Goal: Information Seeking & Learning: Learn about a topic

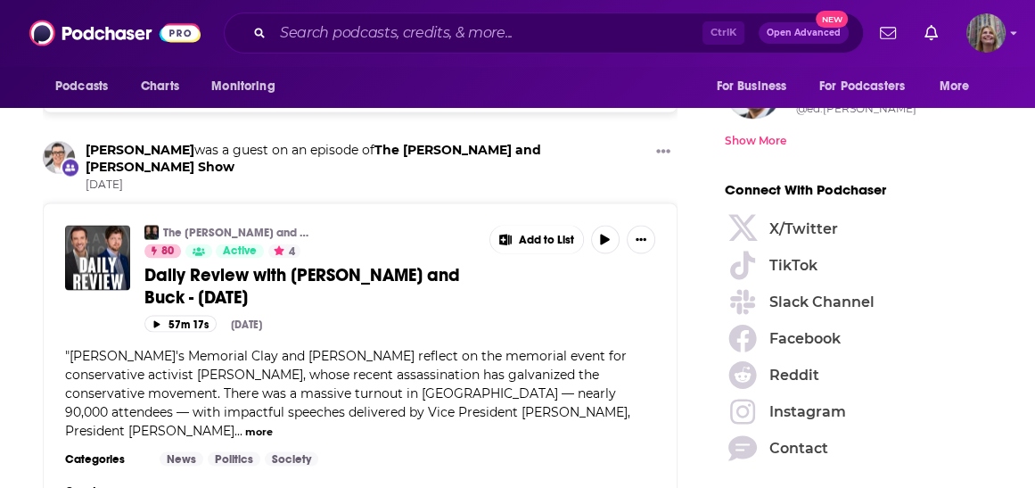
scroll to position [2568, 0]
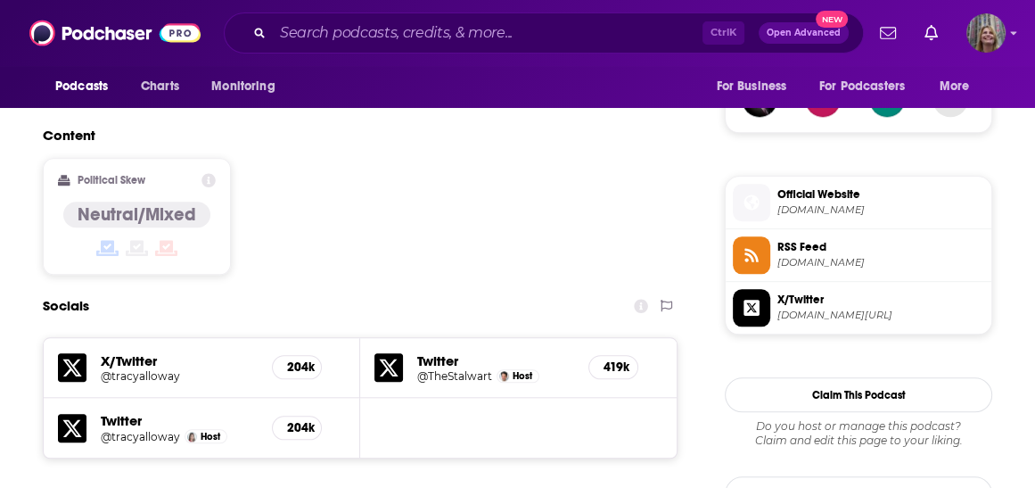
scroll to position [1284, 0]
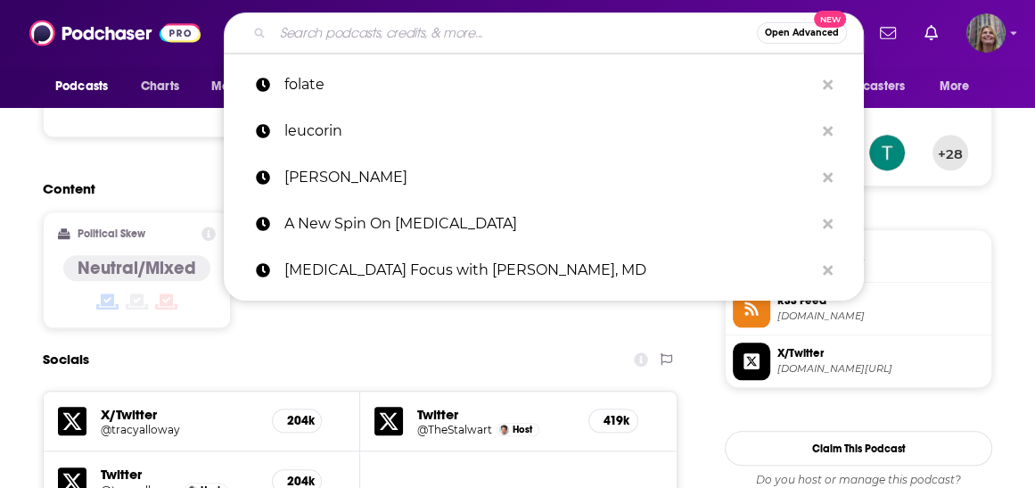
click at [446, 44] on input "Search podcasts, credits, & more..." at bounding box center [515, 33] width 484 height 29
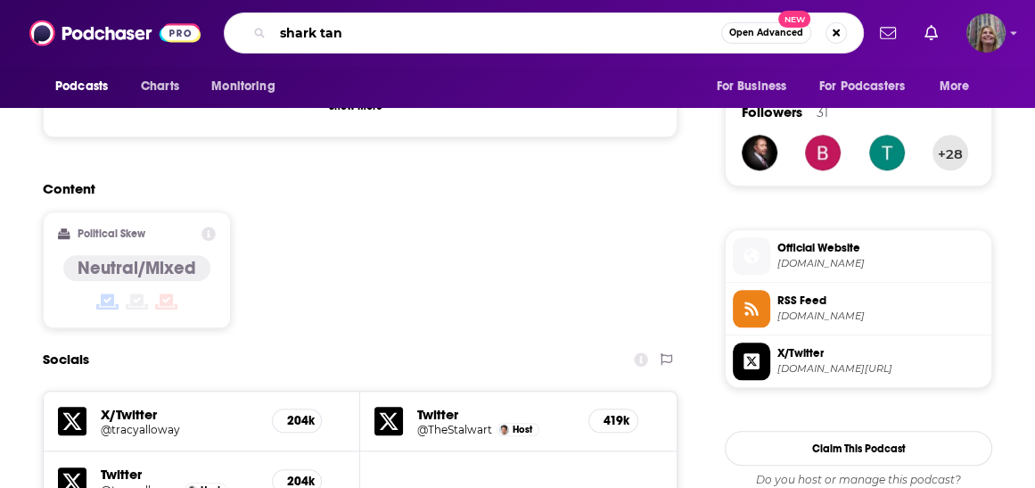
type input "shark tank"
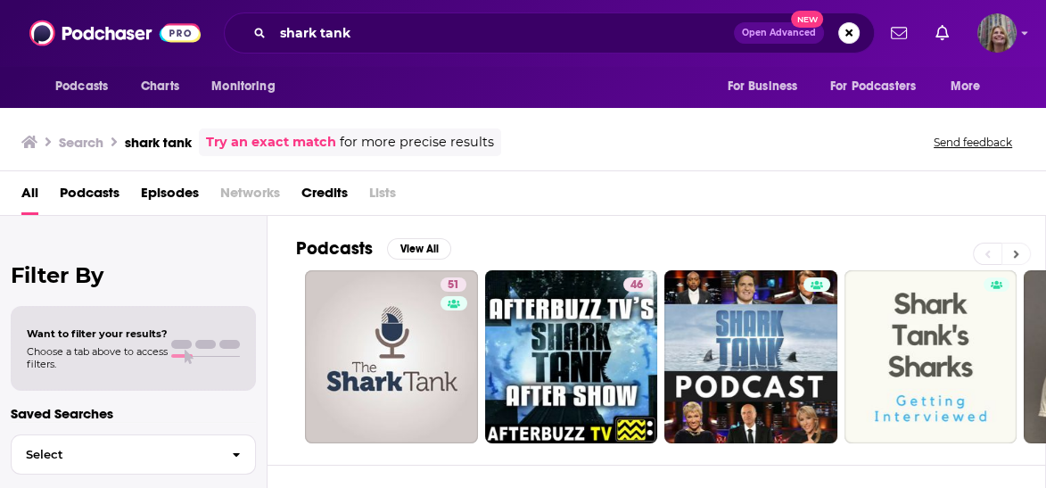
click at [1019, 250] on icon at bounding box center [1016, 254] width 5 height 8
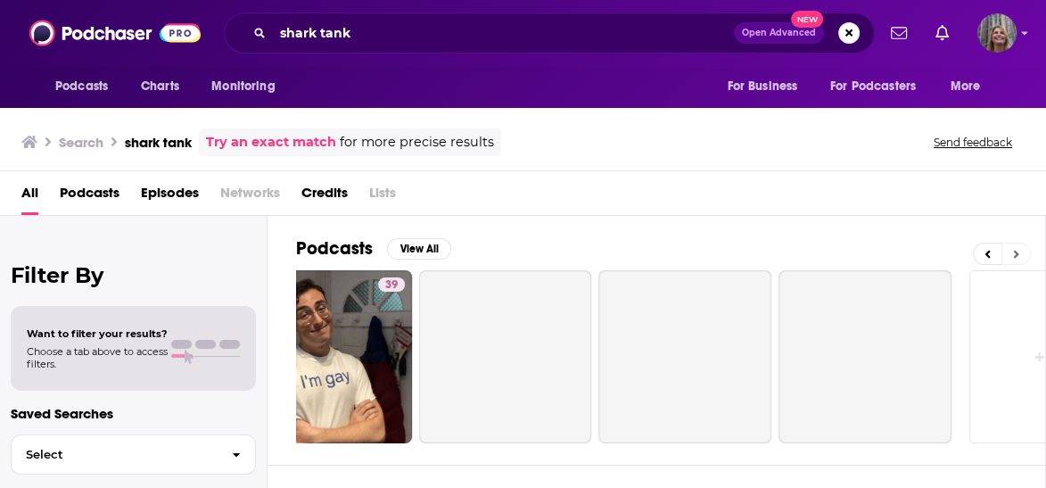
scroll to position [0, 793]
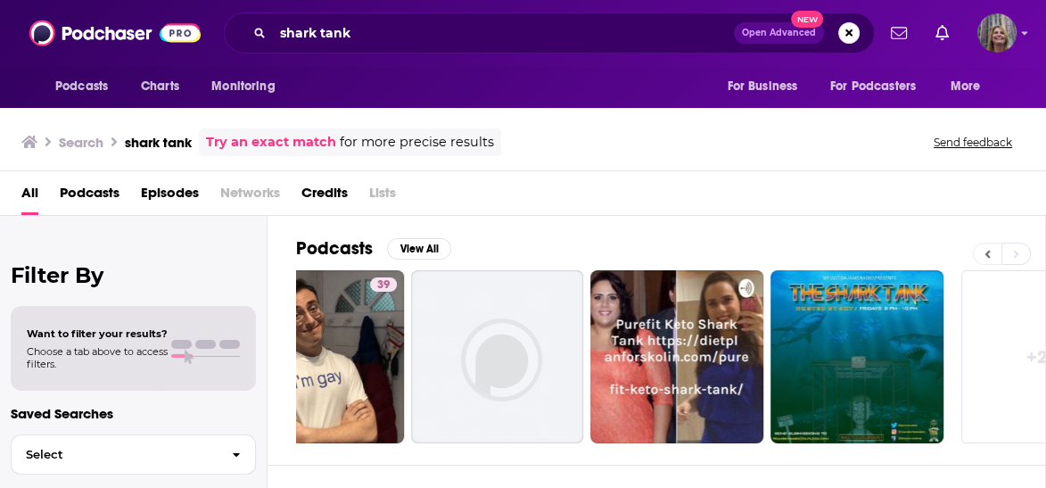
click at [991, 248] on icon at bounding box center [987, 254] width 6 height 12
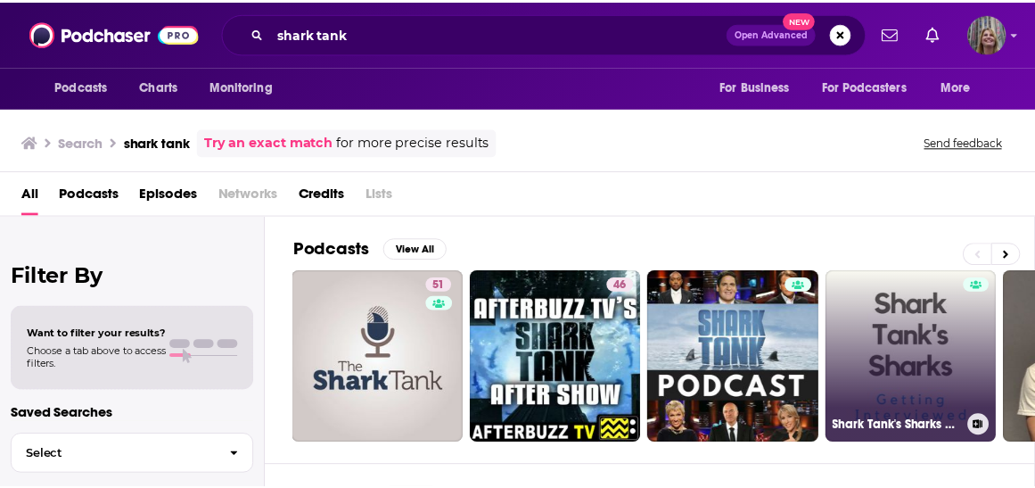
scroll to position [0, 0]
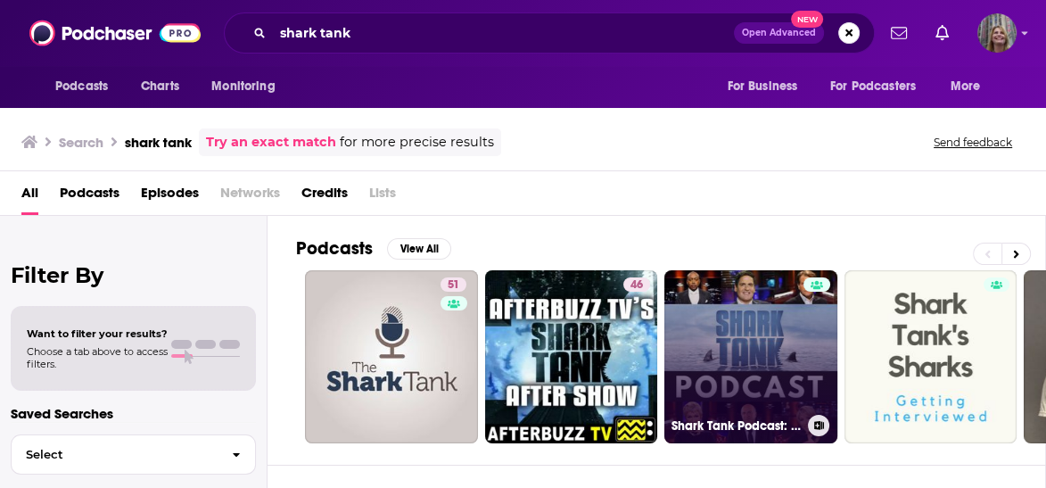
click at [699, 318] on link "Shark Tank Podcast: A Podcast all about Shark Tank, Online Business & Entrepren…" at bounding box center [750, 356] width 173 height 173
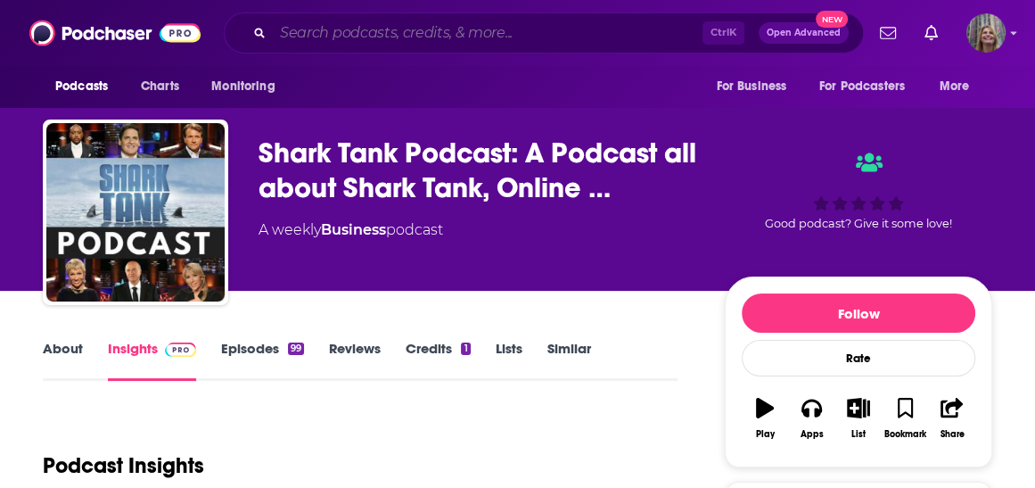
click at [429, 37] on input "Search podcasts, credits, & more..." at bounding box center [488, 33] width 430 height 29
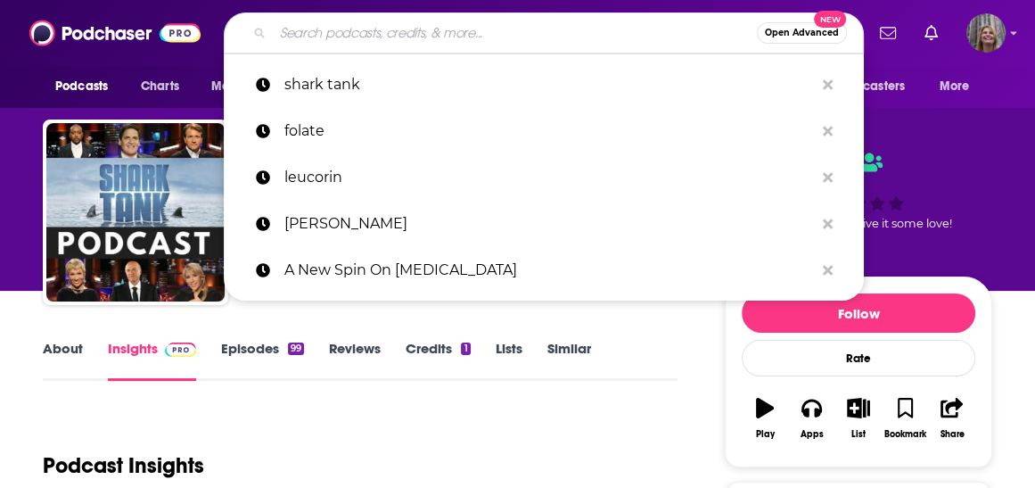
click at [528, 39] on input "Search podcasts, credits, & more..." at bounding box center [515, 33] width 484 height 29
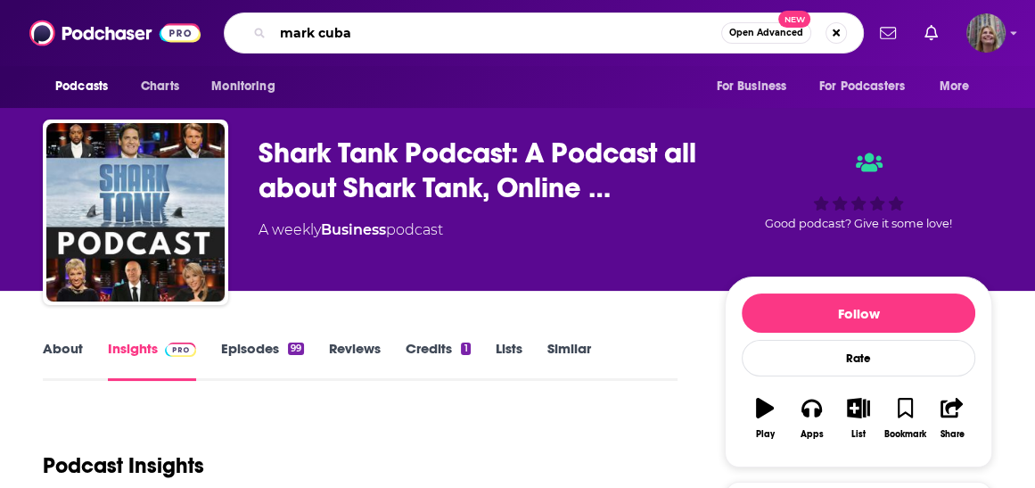
type input "[PERSON_NAME]"
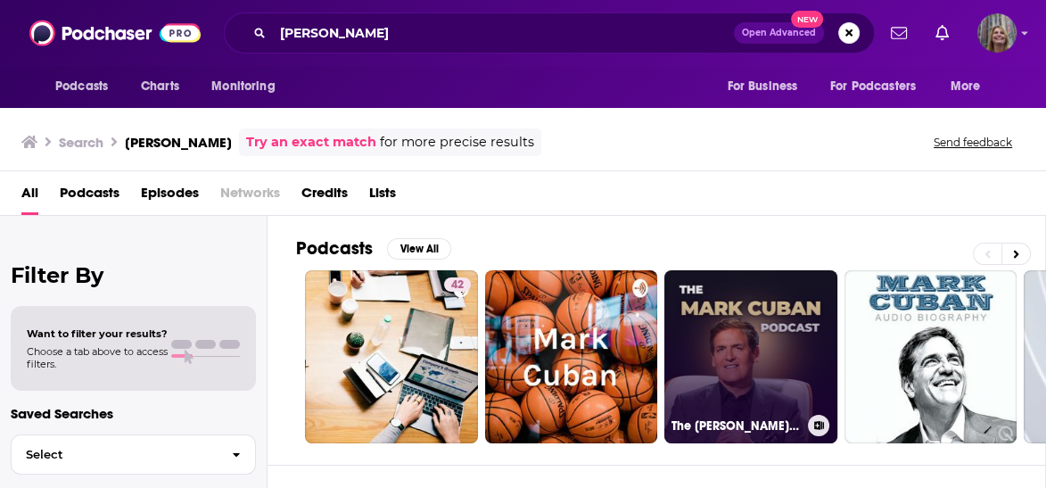
click at [664, 326] on link "The [PERSON_NAME] Podcast" at bounding box center [750, 356] width 173 height 173
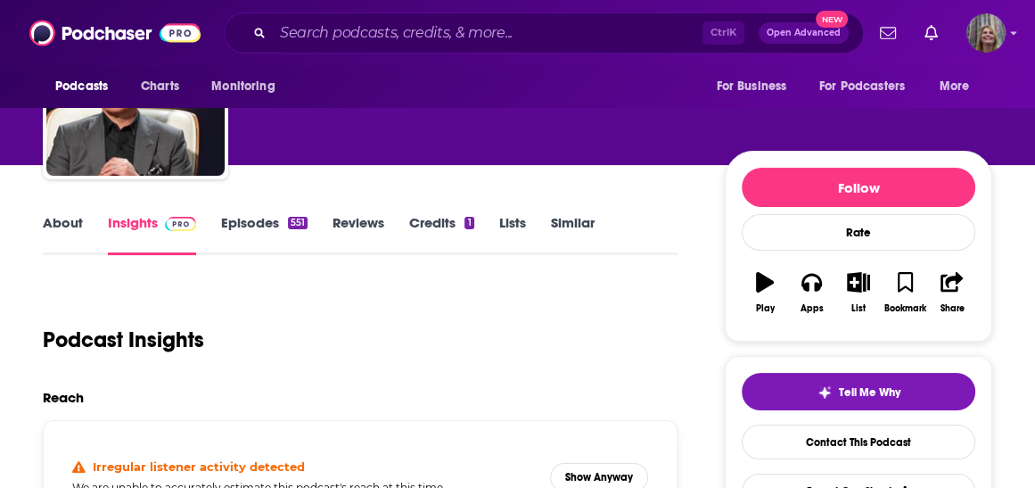
scroll to position [143, 0]
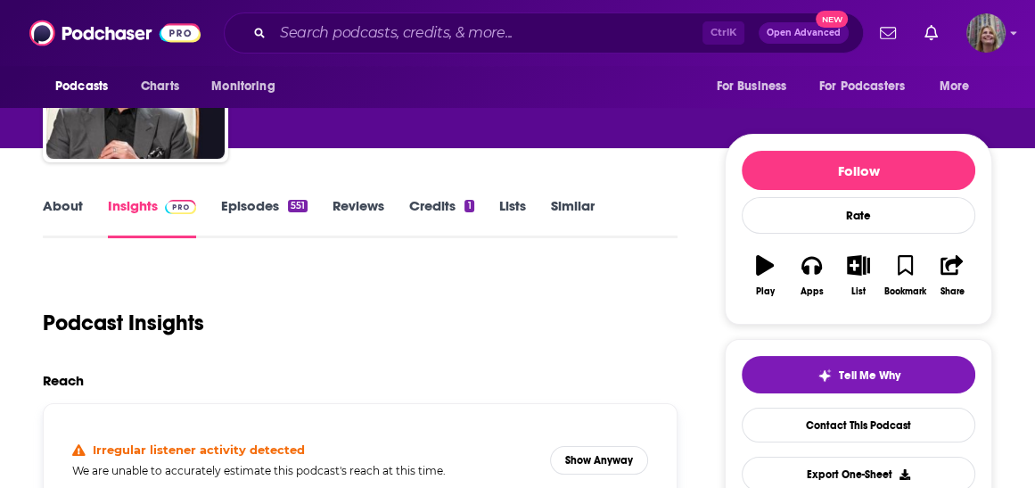
click at [262, 197] on link "Episodes 551" at bounding box center [264, 217] width 86 height 41
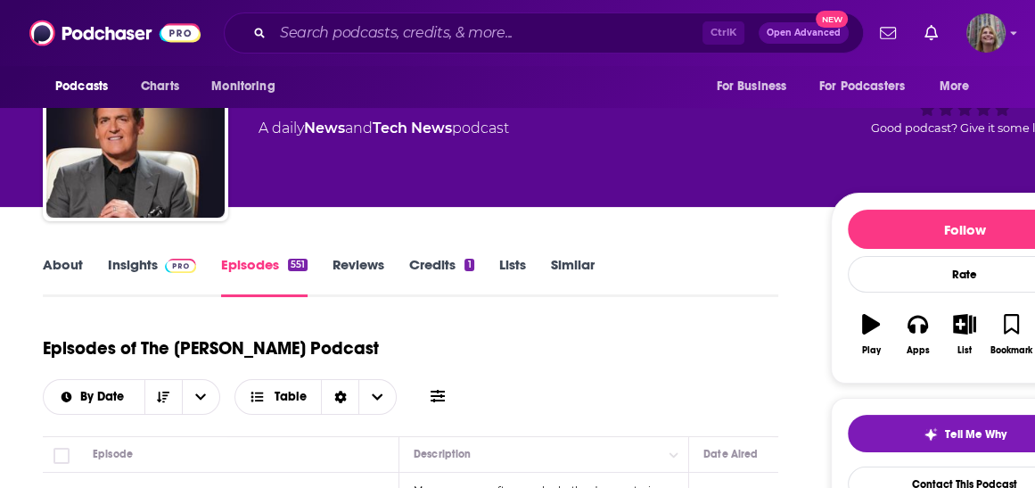
scroll to position [285, 0]
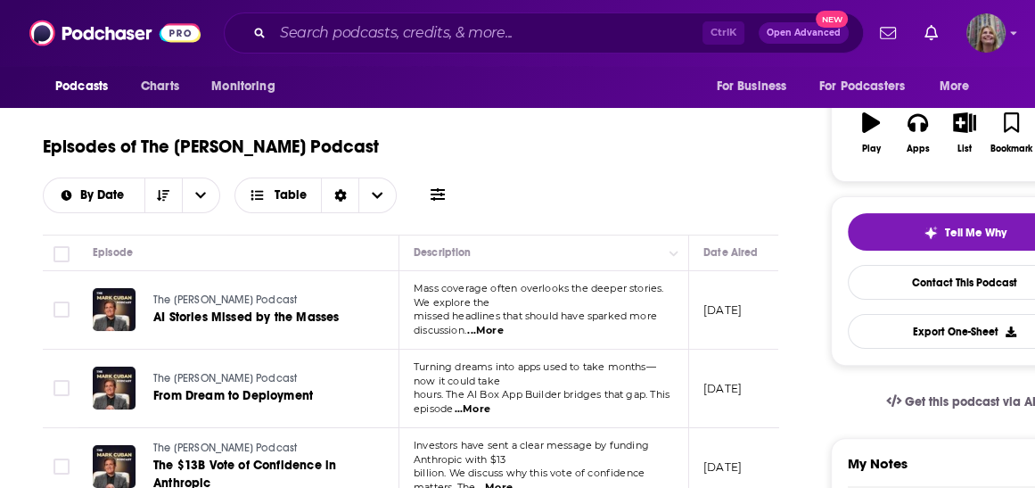
click at [291, 366] on div "The [PERSON_NAME] Podcast From Dream to Deployment" at bounding box center [245, 387] width 185 height 43
click at [285, 372] on span "The [PERSON_NAME] Podcast" at bounding box center [225, 378] width 144 height 12
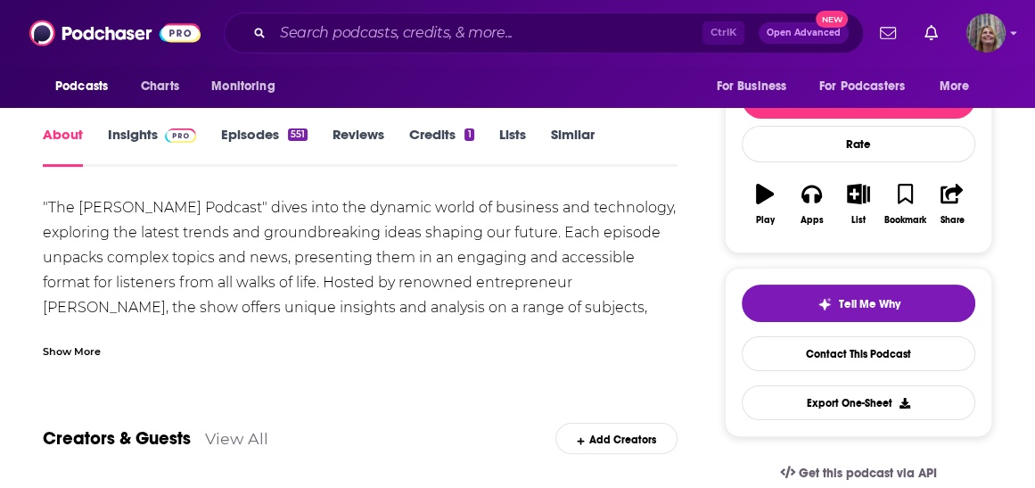
scroll to position [143, 0]
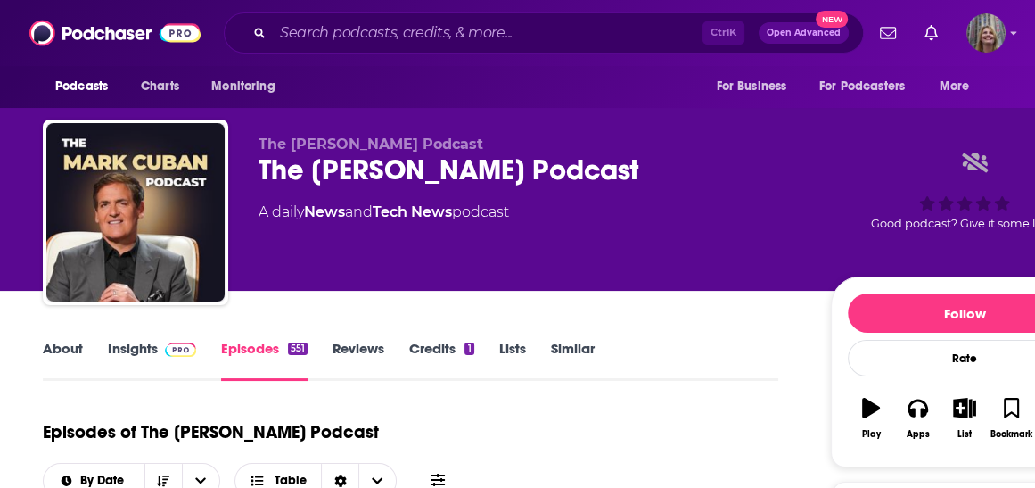
click at [185, 340] on link "Insights" at bounding box center [152, 360] width 88 height 41
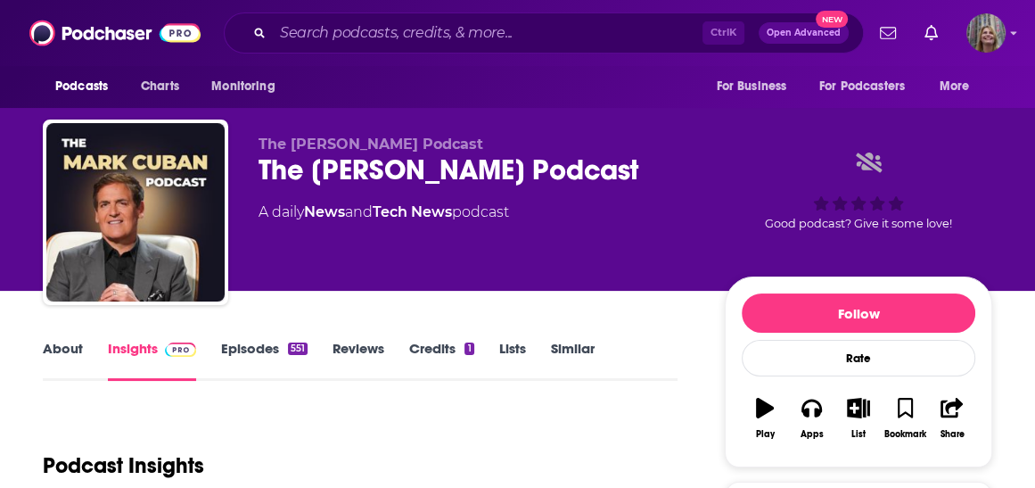
click at [190, 340] on link "Insights" at bounding box center [152, 360] width 88 height 41
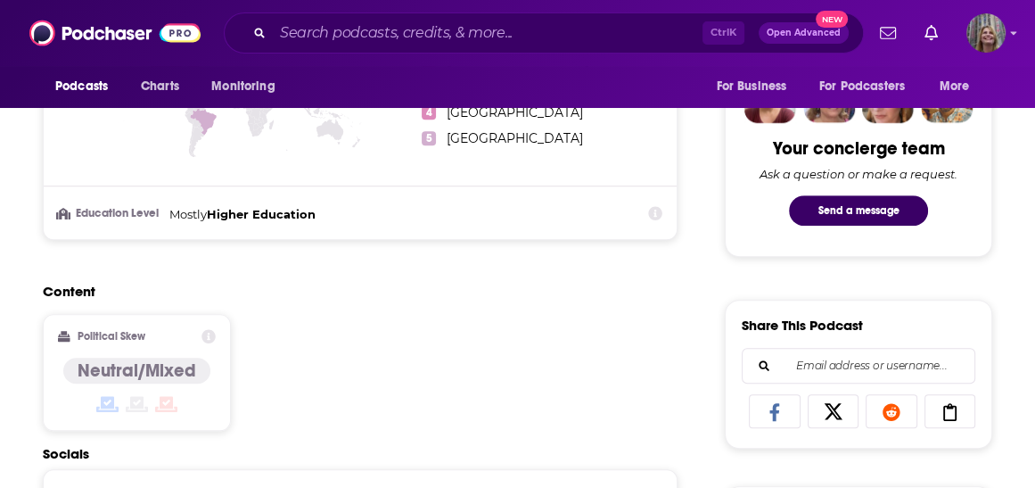
scroll to position [927, 0]
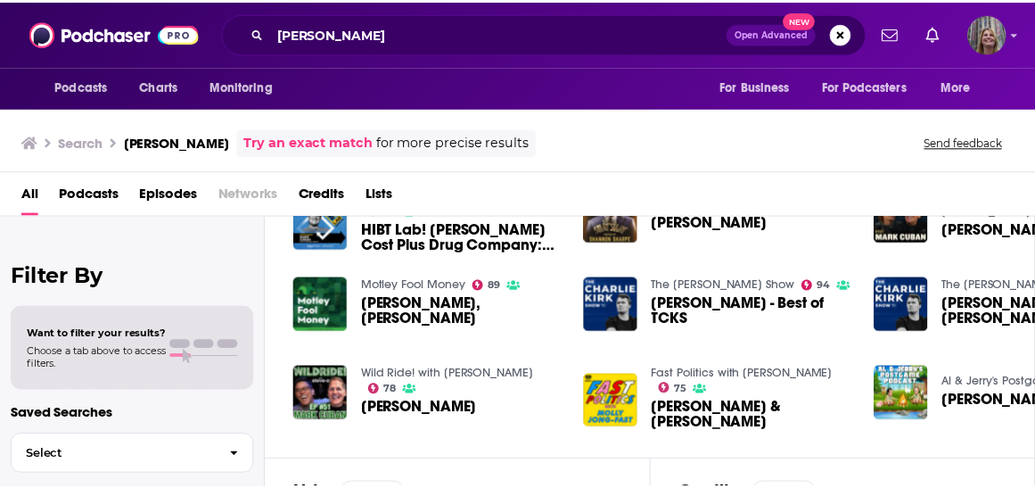
scroll to position [357, 0]
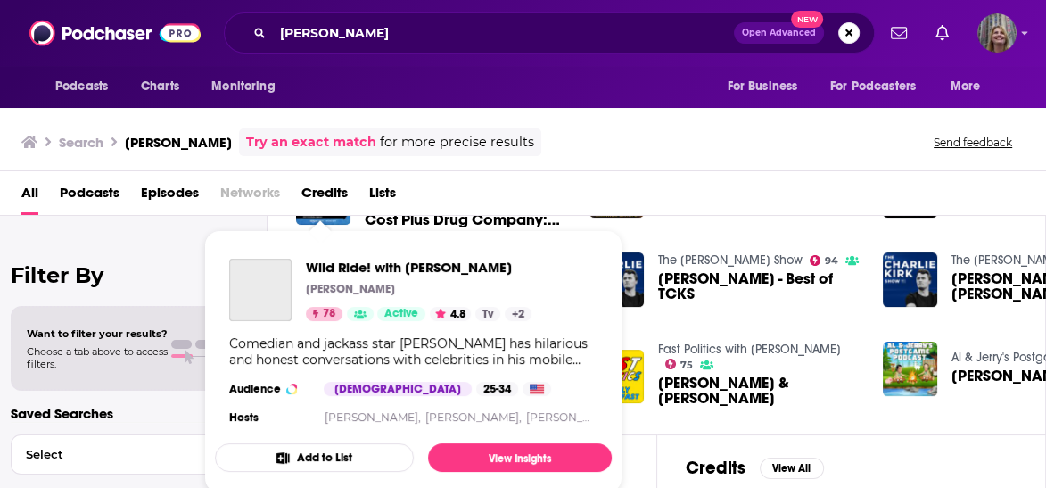
click at [315, 230] on span "Wild Ride! with [PERSON_NAME] [PERSON_NAME]-O 78 Active 4.8 Tv + 2 Comedian and…" at bounding box center [413, 361] width 397 height 263
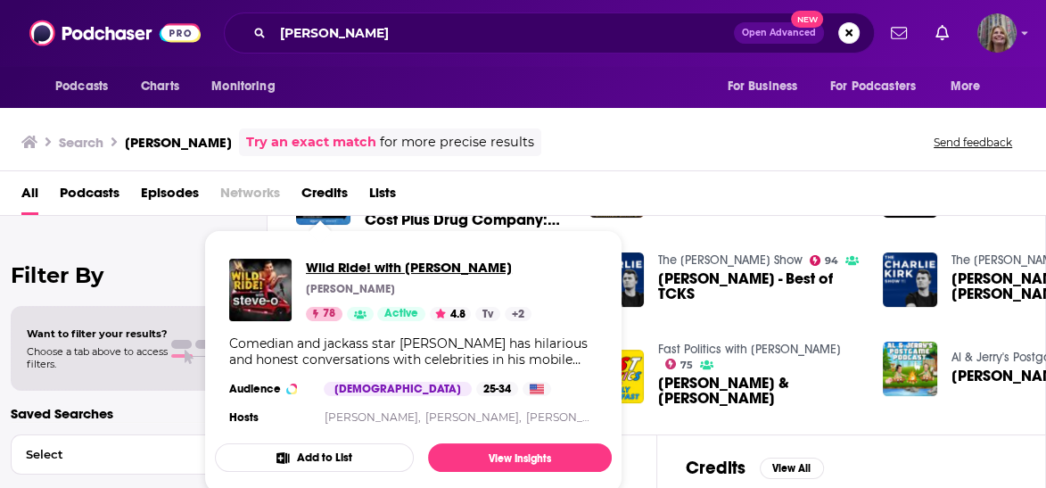
click at [306, 261] on span "Wild Ride! with [PERSON_NAME]" at bounding box center [419, 267] width 226 height 17
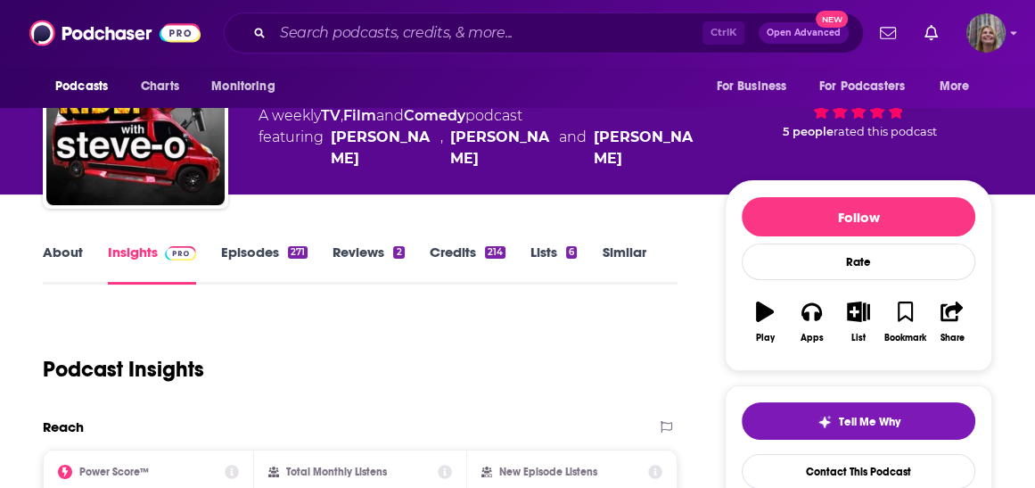
scroll to position [71, 0]
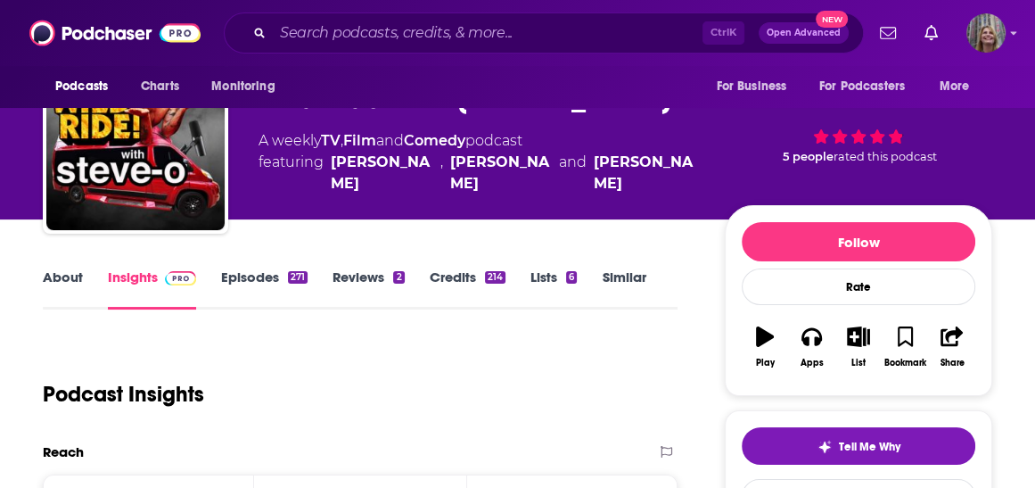
click at [273, 268] on link "Episodes 271" at bounding box center [264, 288] width 86 height 41
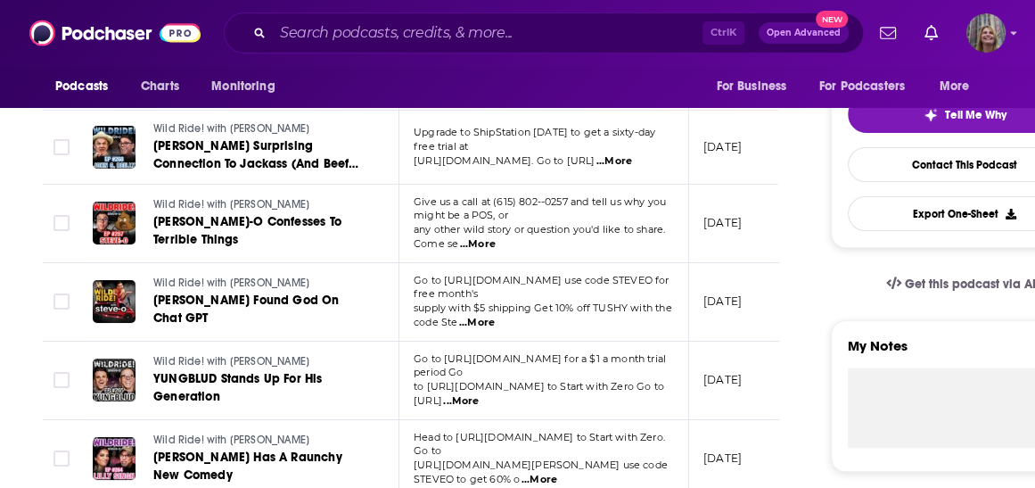
scroll to position [428, 0]
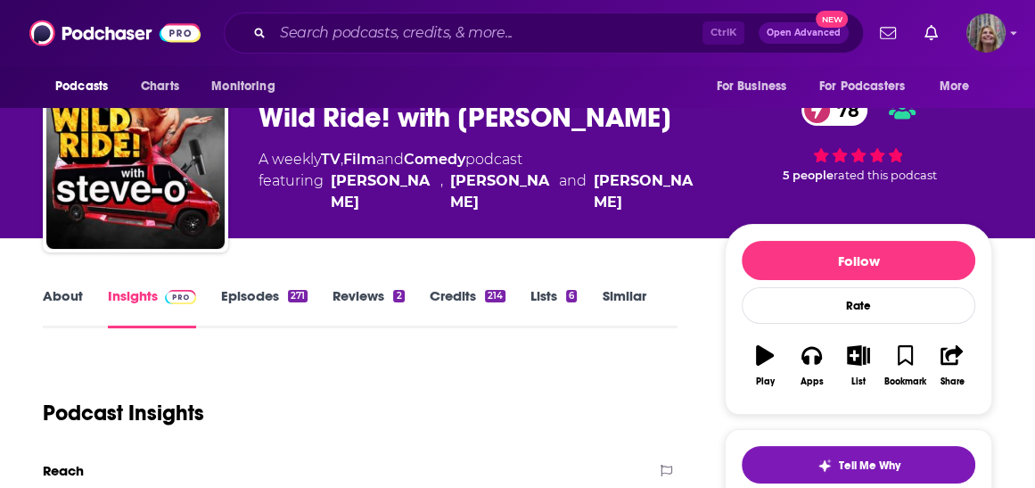
scroll to position [143, 0]
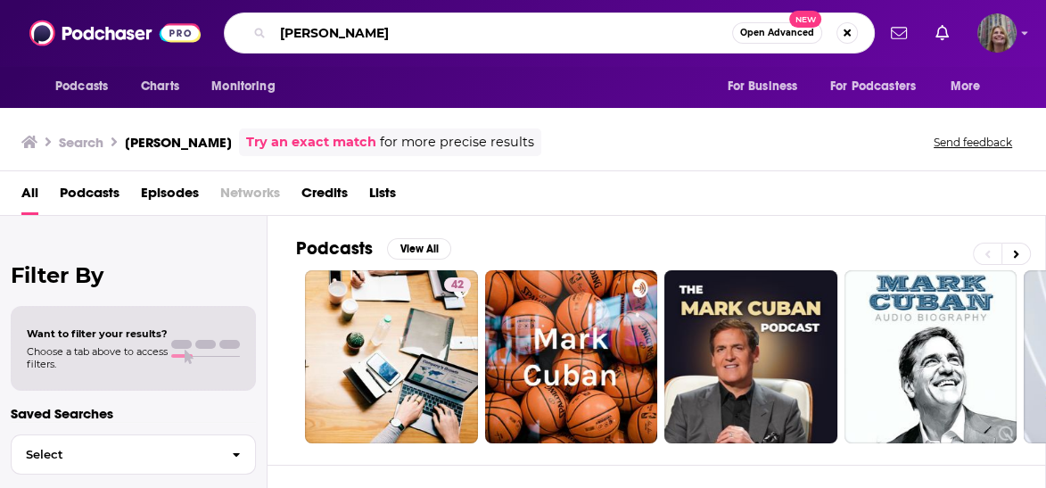
drag, startPoint x: 412, startPoint y: 37, endPoint x: 182, endPoint y: 14, distance: 231.2
click at [182, 14] on div "Podcasts Charts Monitoring [PERSON_NAME] Open Advanced New For Business For Pod…" at bounding box center [523, 33] width 1046 height 66
type input "business"
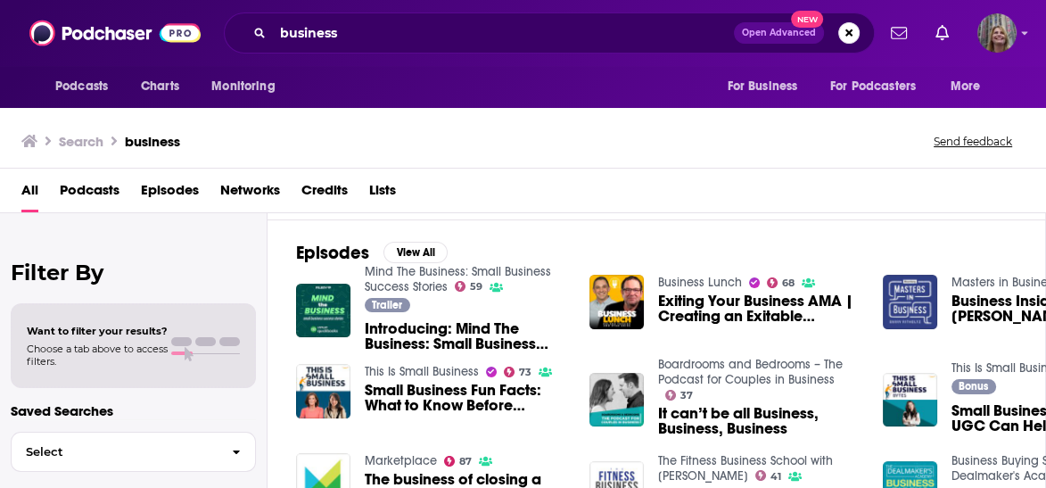
scroll to position [217, 0]
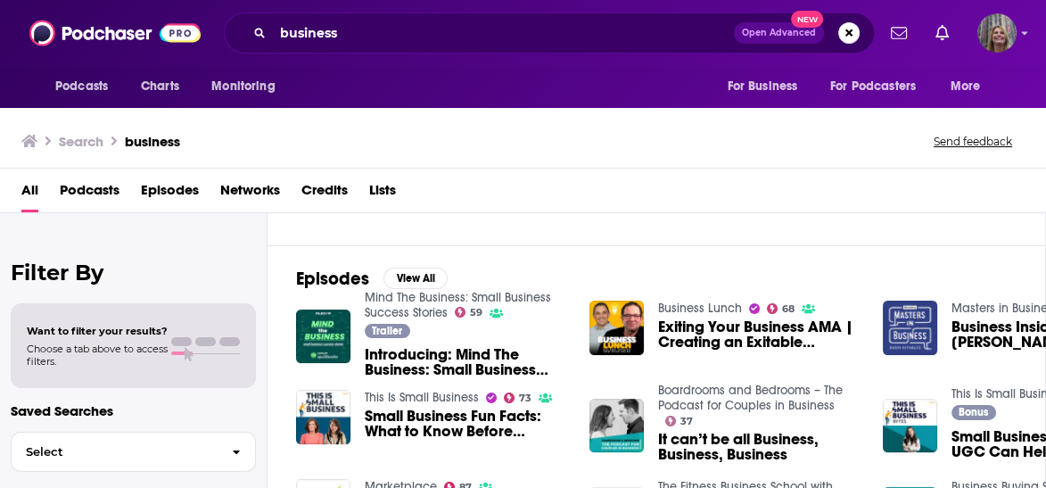
click at [64, 176] on span "Podcasts" at bounding box center [90, 194] width 60 height 37
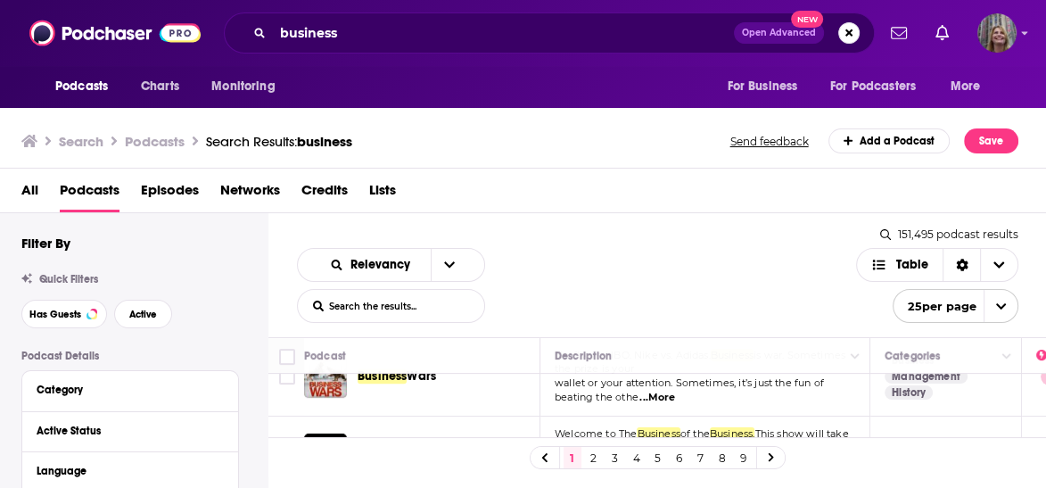
scroll to position [571, 0]
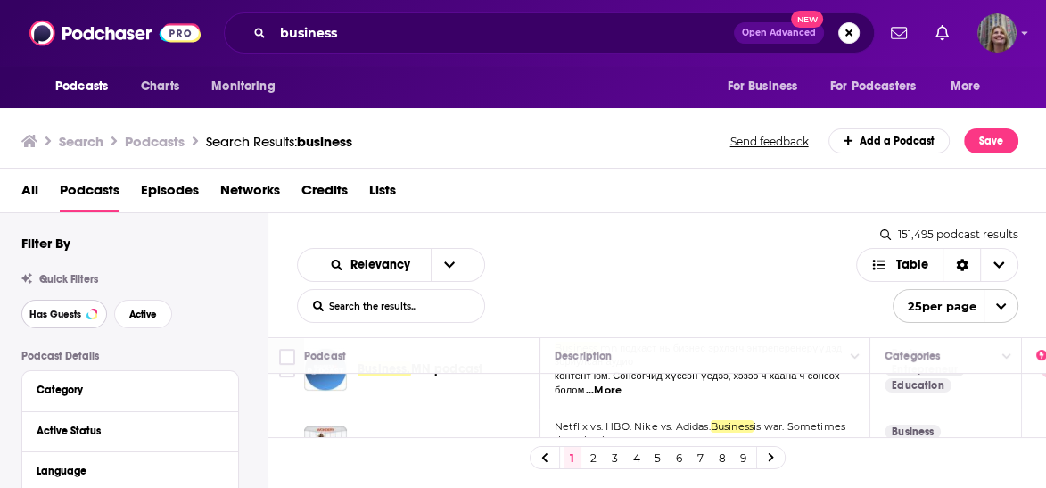
click at [57, 309] on span "Has Guests" at bounding box center [55, 314] width 52 height 10
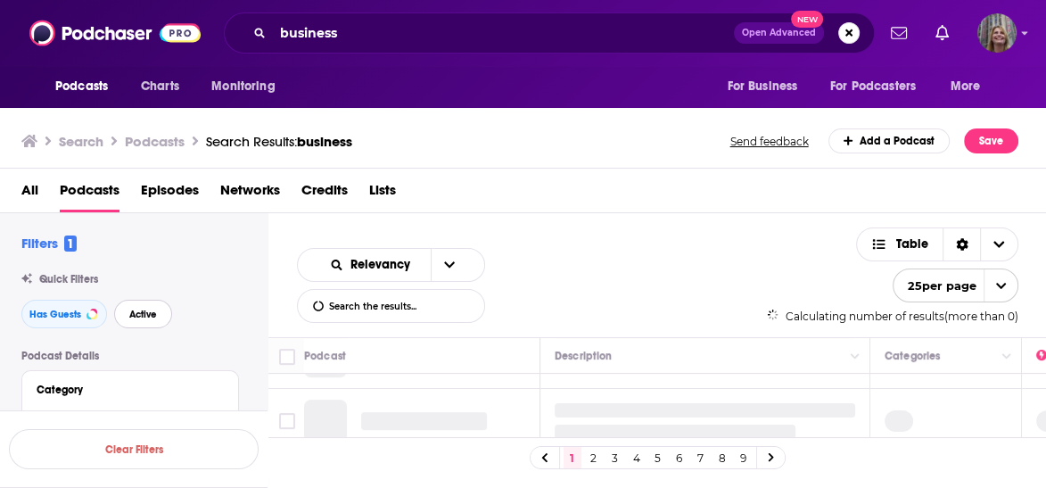
click at [129, 309] on span "Active" at bounding box center [143, 314] width 28 height 10
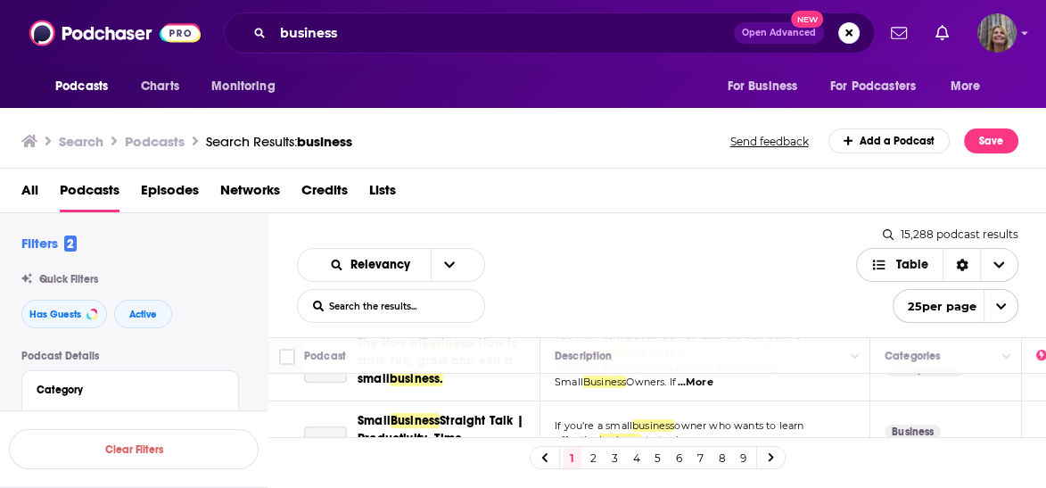
click at [1005, 262] on icon "Choose View" at bounding box center [999, 265] width 11 height 6
click at [860, 213] on div "Relevancy List Search Input Search the results... Table 15,288 podcast results …" at bounding box center [657, 275] width 778 height 124
click at [1000, 249] on span "Choose View" at bounding box center [998, 265] width 37 height 32
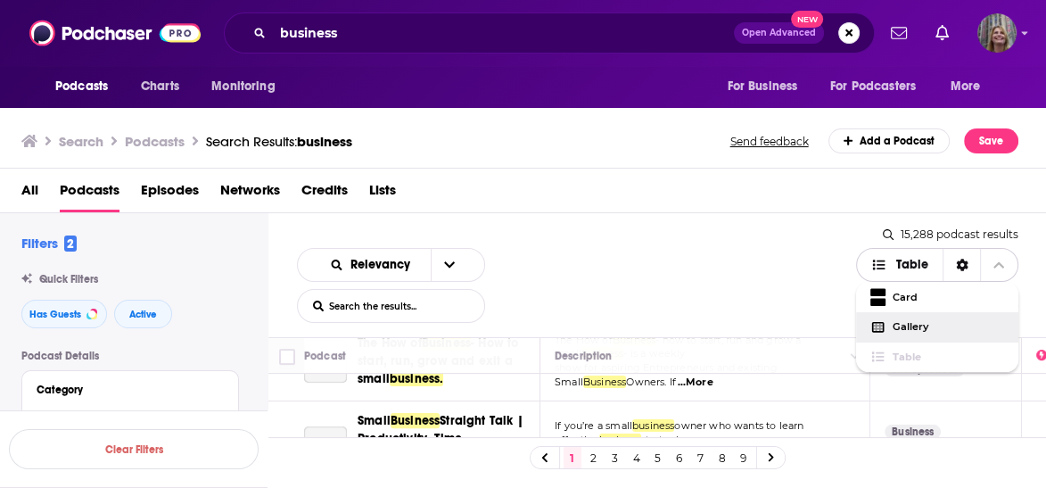
click at [938, 312] on div "Gallery" at bounding box center [937, 327] width 163 height 30
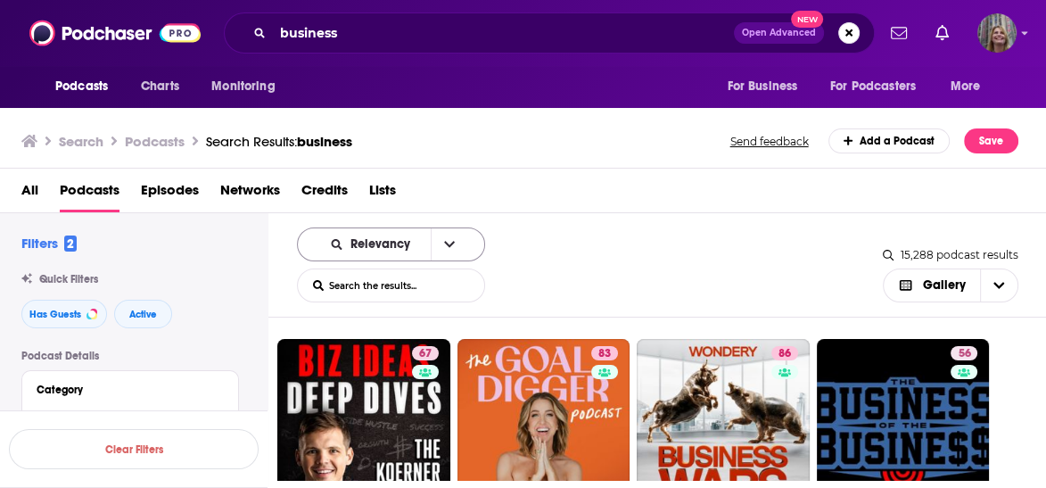
click at [431, 228] on button "open menu" at bounding box center [449, 244] width 37 height 32
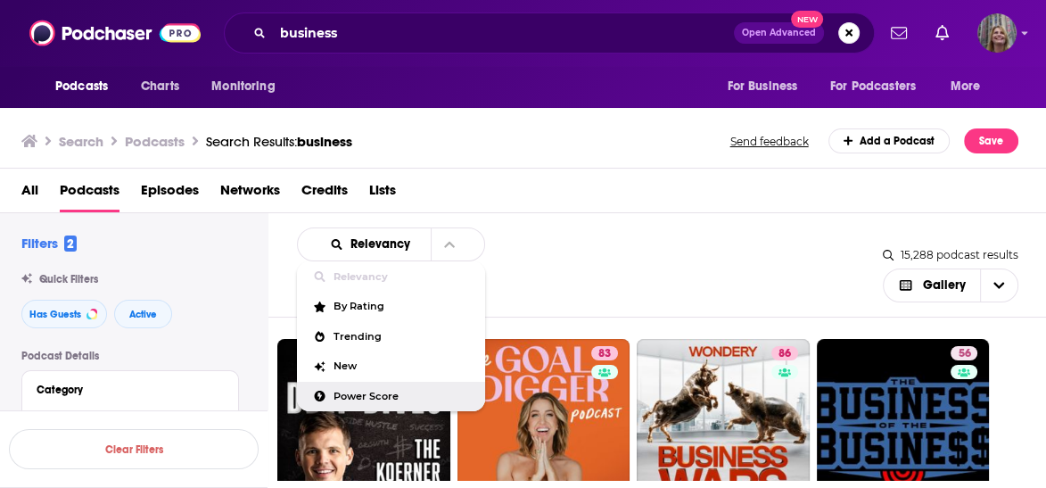
click at [333, 391] on span "Power Score" at bounding box center [401, 396] width 137 height 10
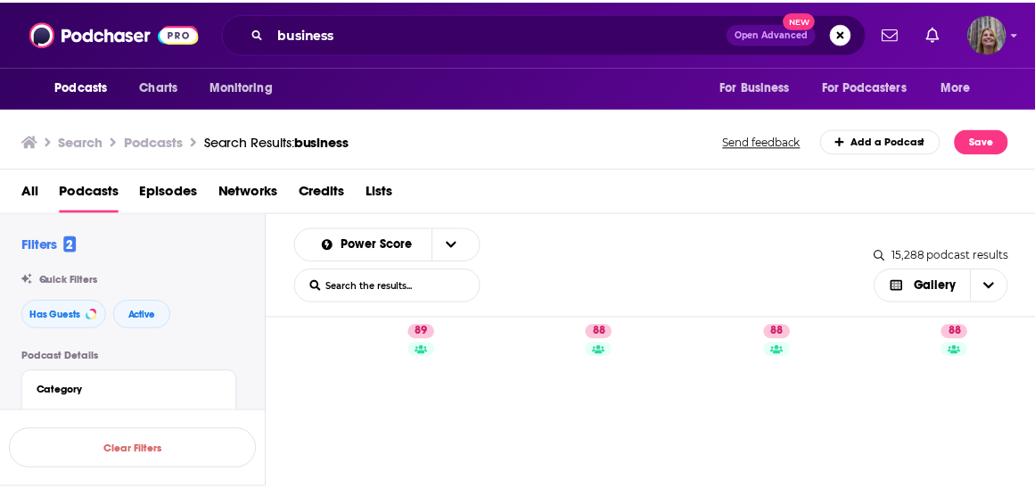
scroll to position [285, 0]
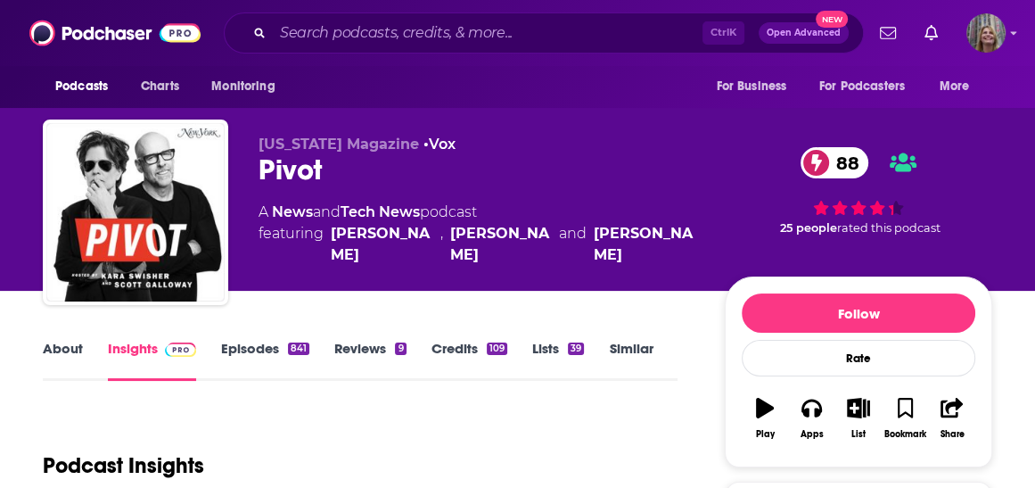
click at [282, 340] on link "Episodes 841" at bounding box center [265, 360] width 88 height 41
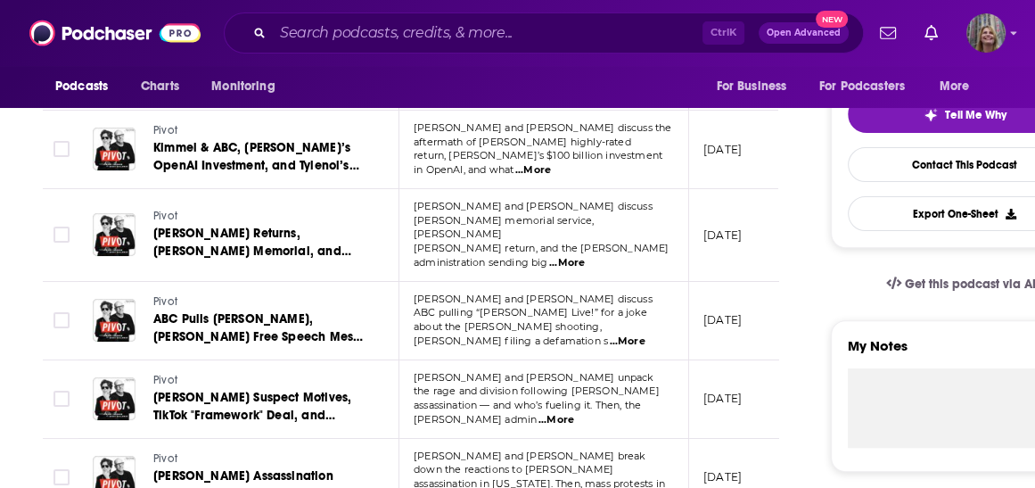
scroll to position [428, 0]
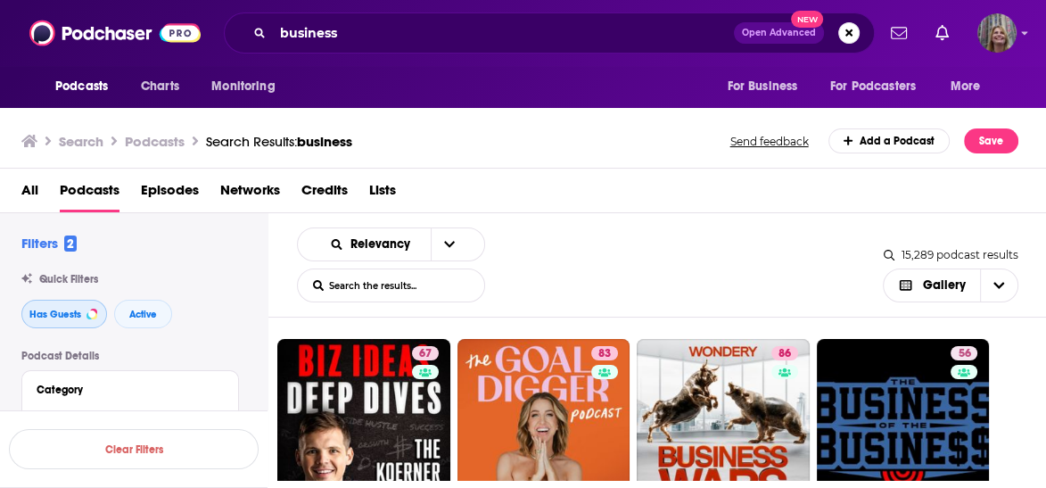
click at [42, 309] on span "Has Guests" at bounding box center [55, 314] width 52 height 10
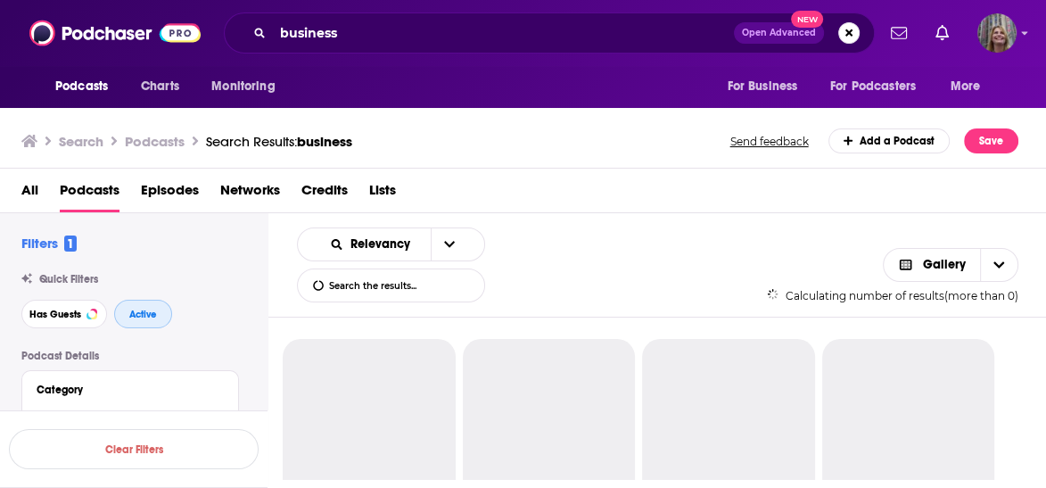
click at [114, 300] on button "Active" at bounding box center [143, 314] width 58 height 29
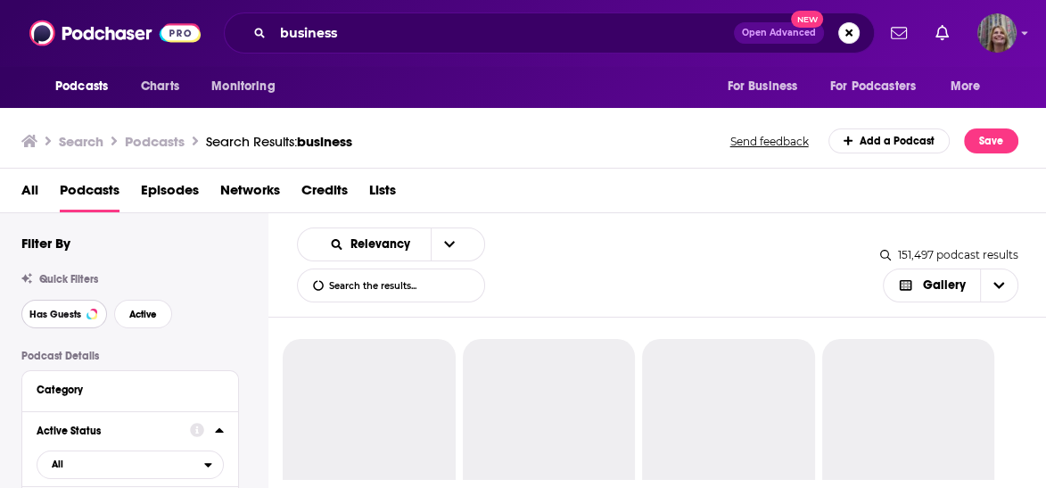
click at [61, 309] on span "Has Guests" at bounding box center [55, 314] width 52 height 10
click at [114, 300] on button "Active" at bounding box center [143, 314] width 58 height 29
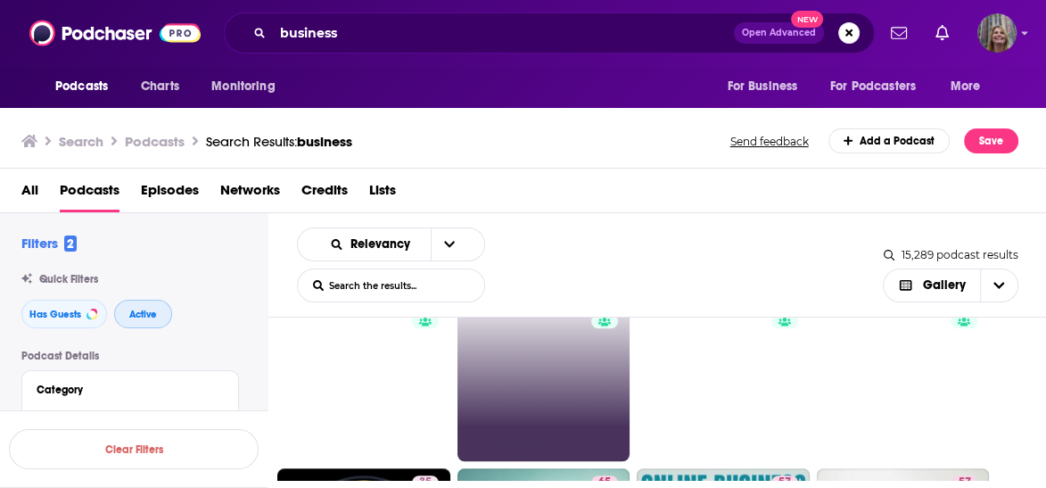
scroll to position [1141, 0]
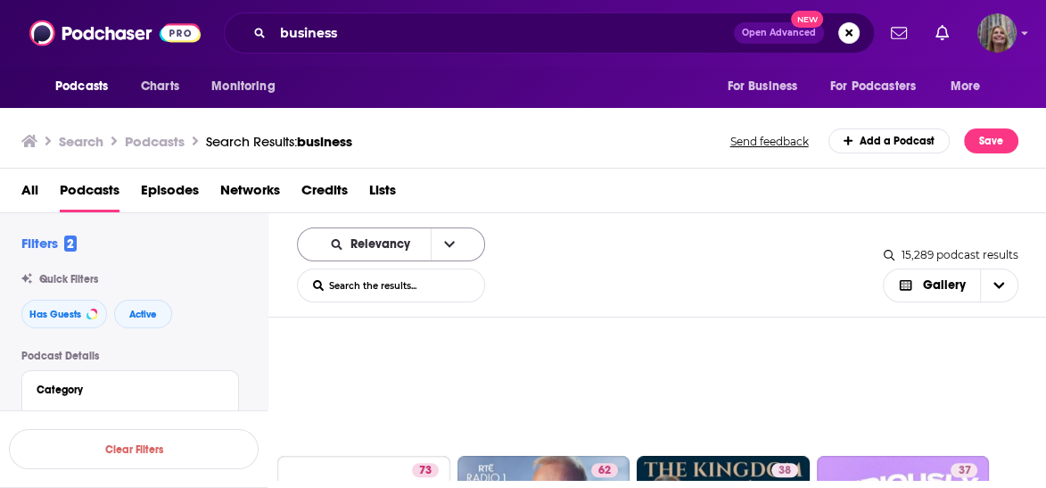
click at [431, 228] on button "open menu" at bounding box center [449, 244] width 37 height 32
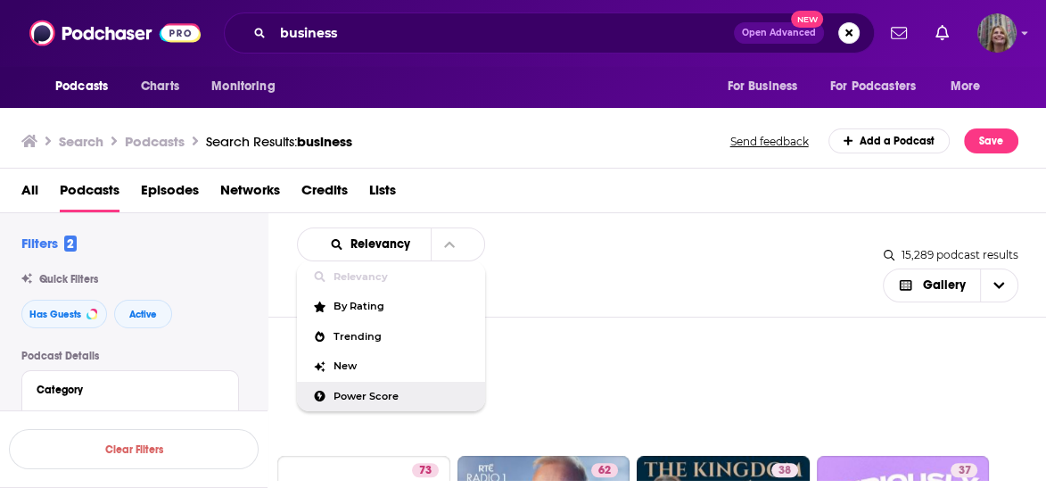
click at [333, 391] on span "Power Score" at bounding box center [401, 396] width 137 height 10
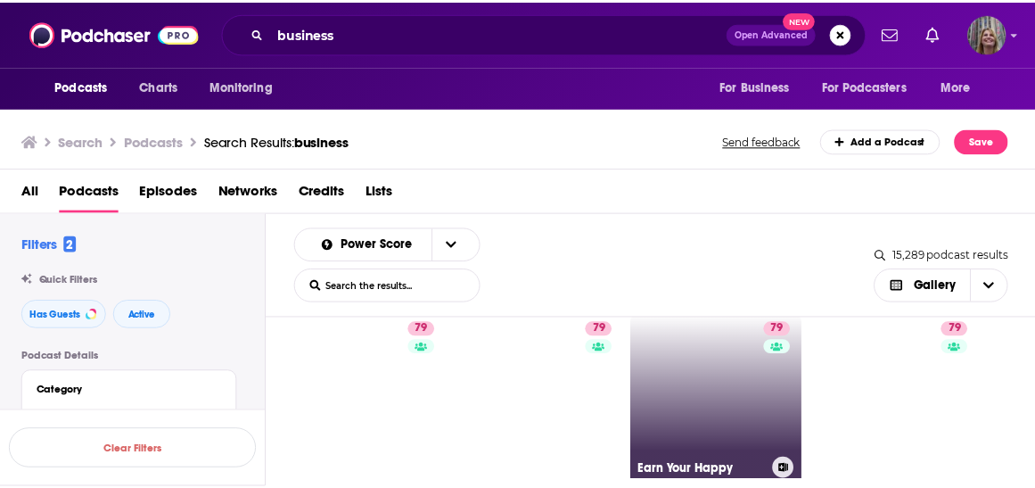
scroll to position [2027, 0]
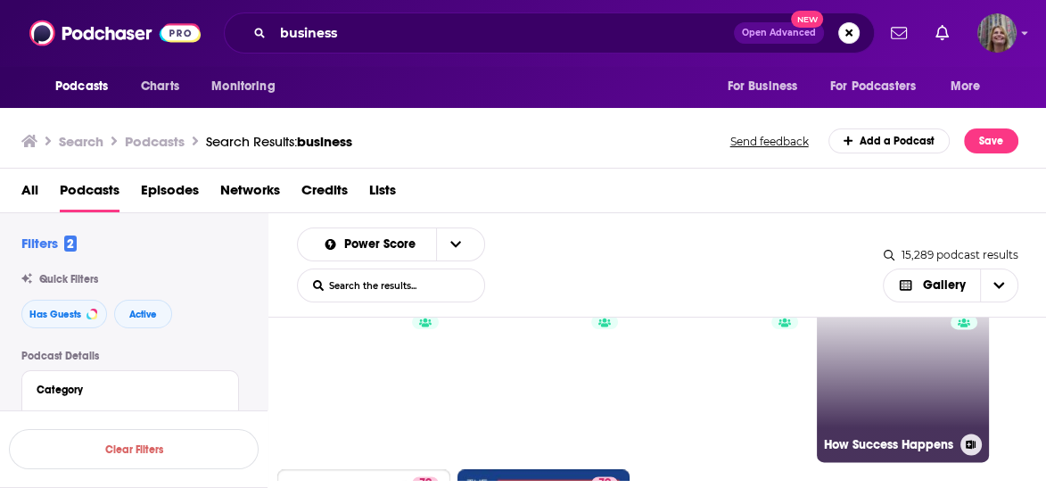
click at [864, 332] on link "79 How Success Happens" at bounding box center [903, 376] width 173 height 173
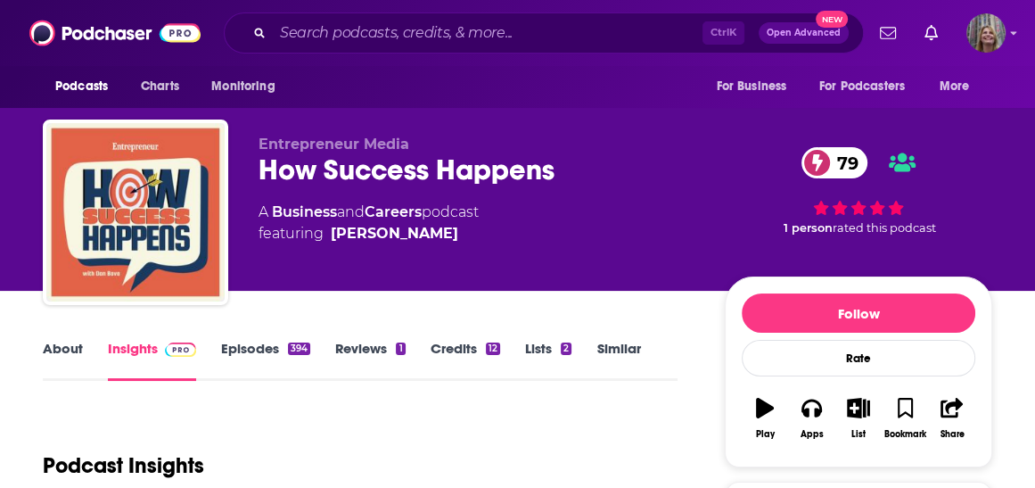
click at [271, 340] on link "Episodes 394" at bounding box center [265, 360] width 89 height 41
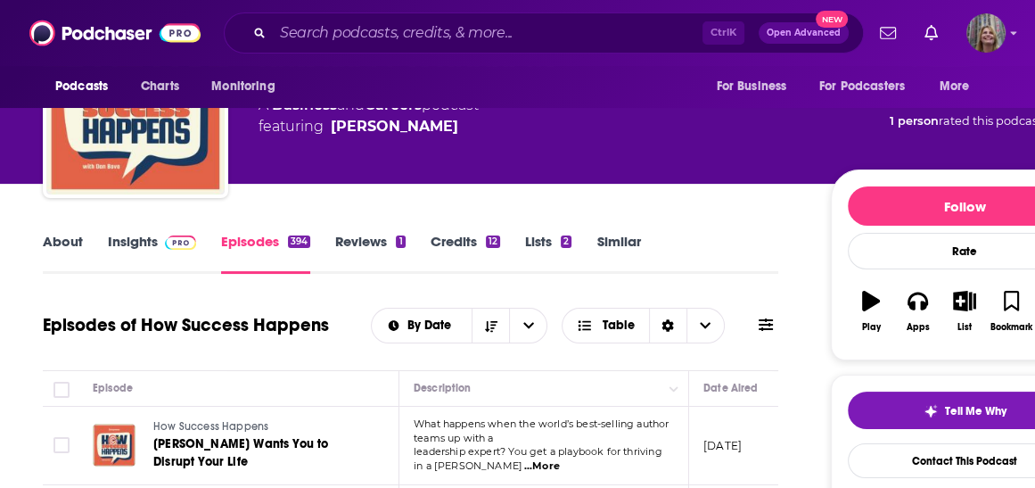
scroll to position [143, 0]
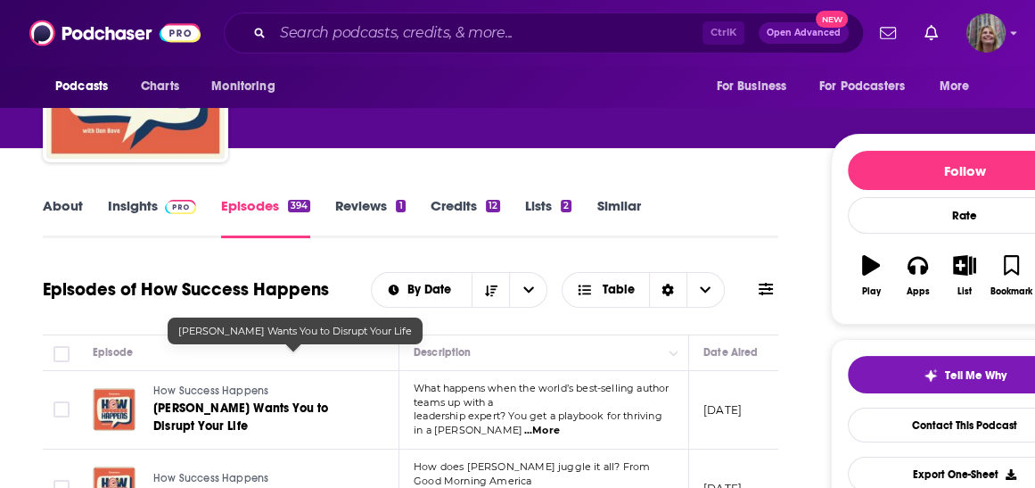
click at [176, 197] on link "Insights" at bounding box center [152, 217] width 88 height 41
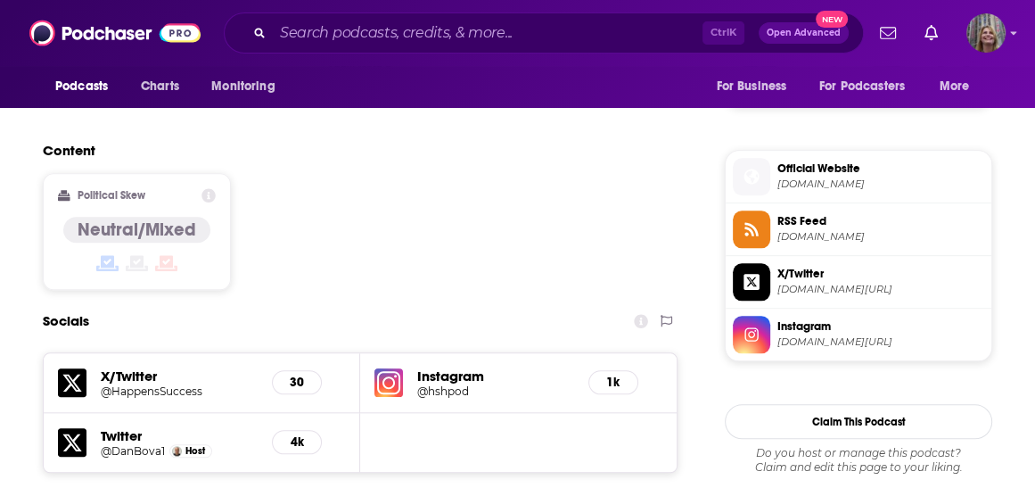
scroll to position [1355, 0]
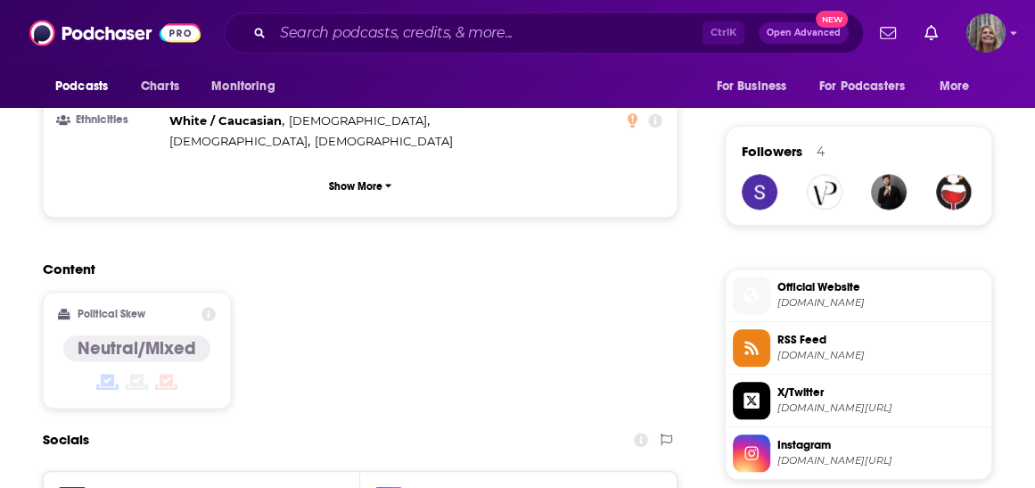
scroll to position [1213, 0]
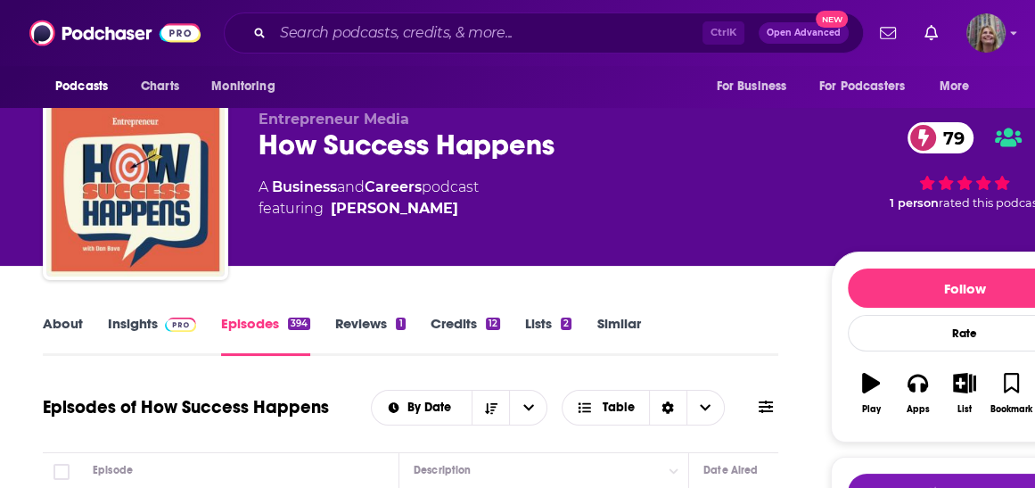
scroll to position [77, 0]
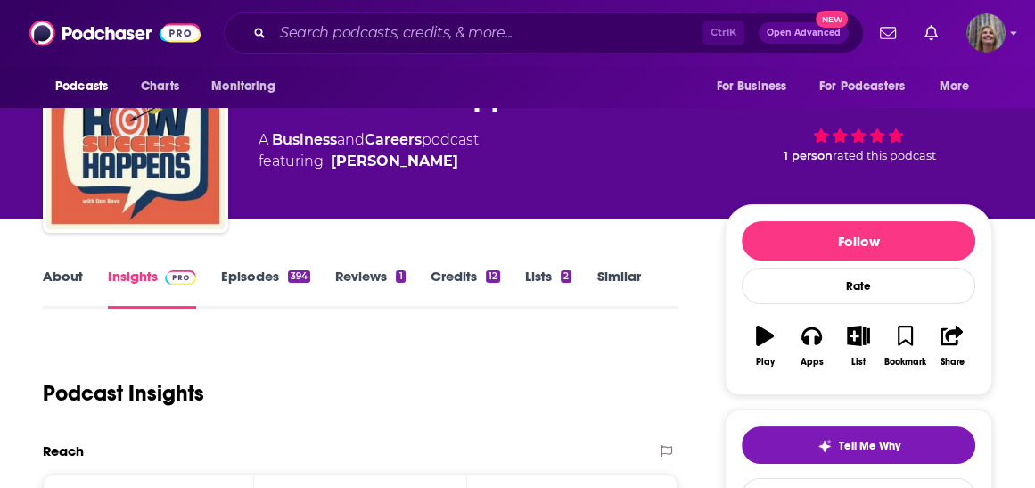
scroll to position [161, 0]
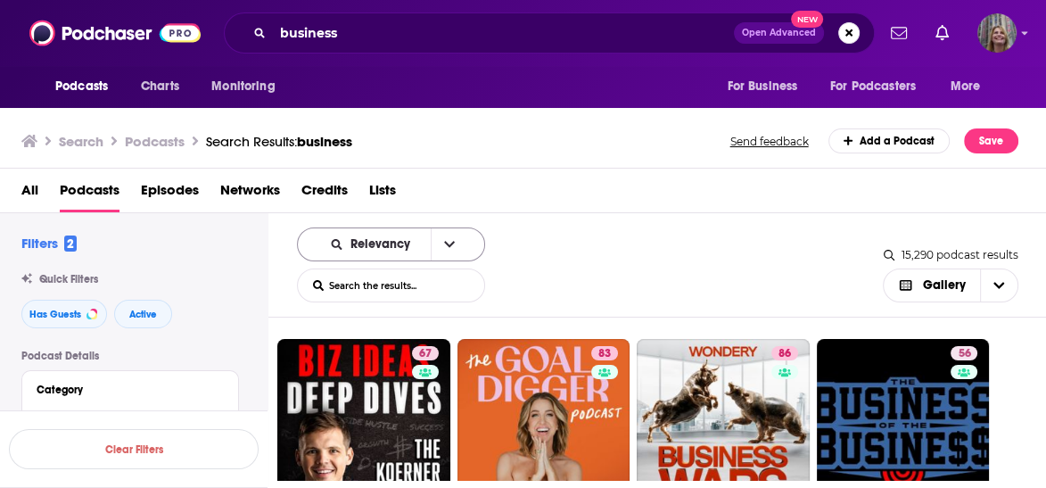
click at [317, 238] on span "Relevancy" at bounding box center [372, 244] width 117 height 12
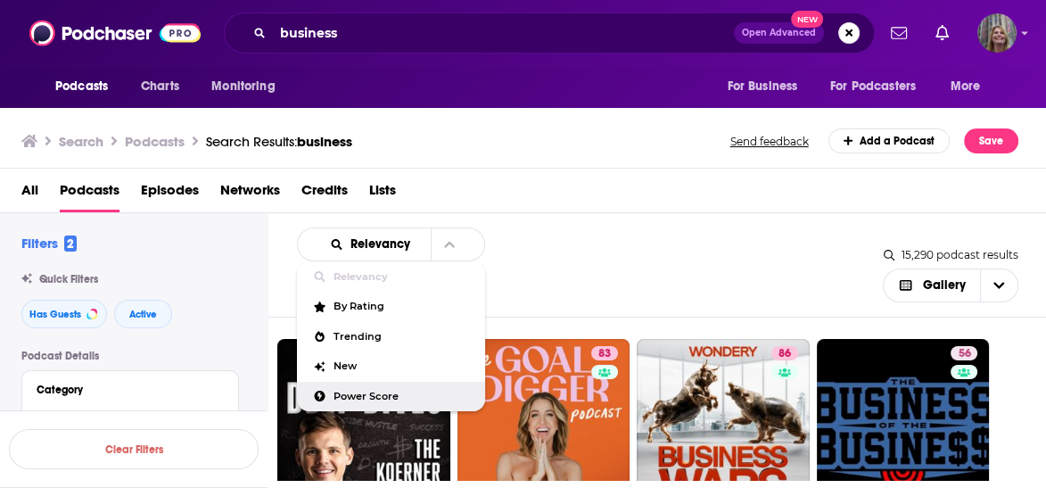
click at [333, 391] on span "Power Score" at bounding box center [401, 396] width 137 height 10
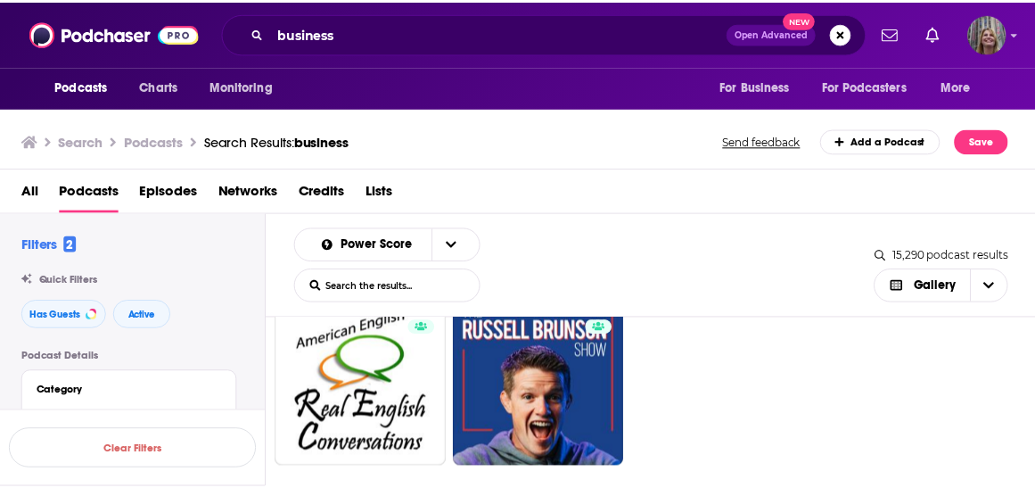
scroll to position [2211, 0]
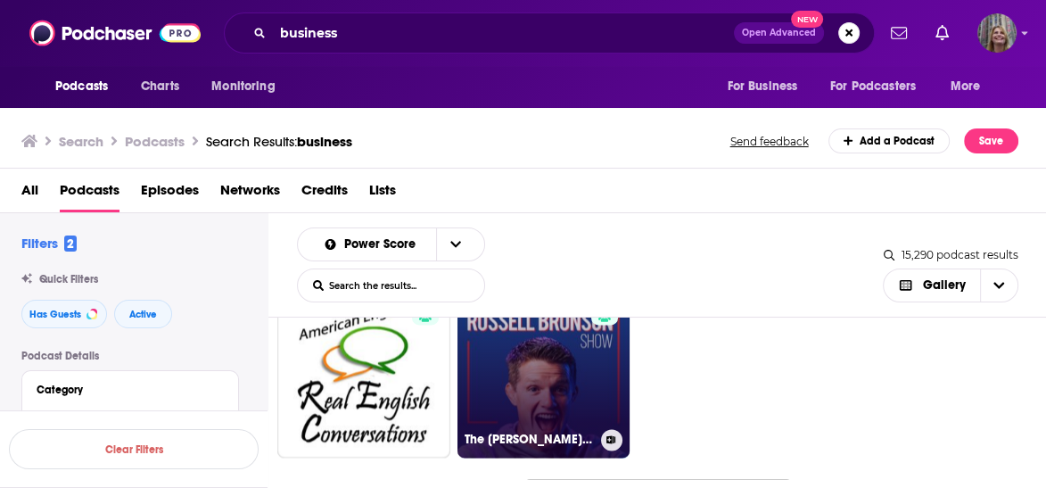
click at [485, 317] on link "79 The [PERSON_NAME] Show" at bounding box center [543, 370] width 173 height 173
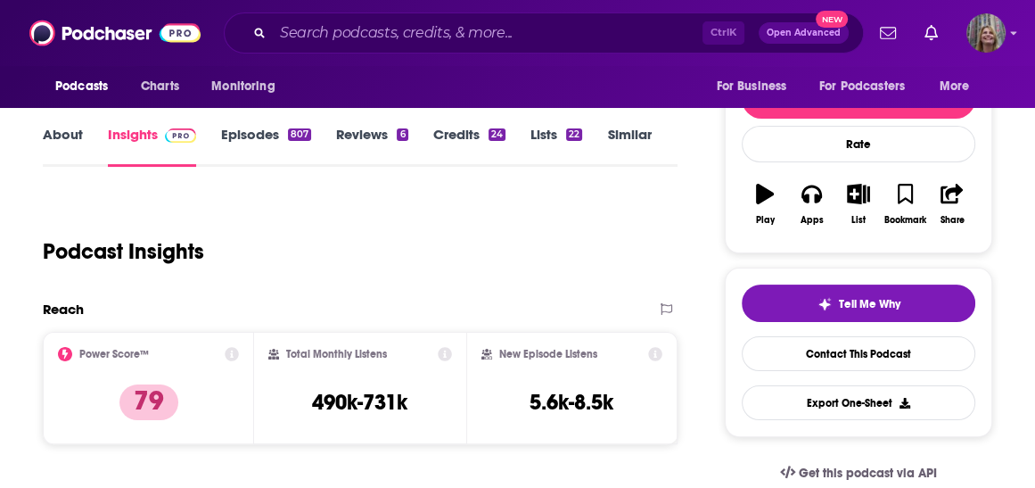
scroll to position [71, 0]
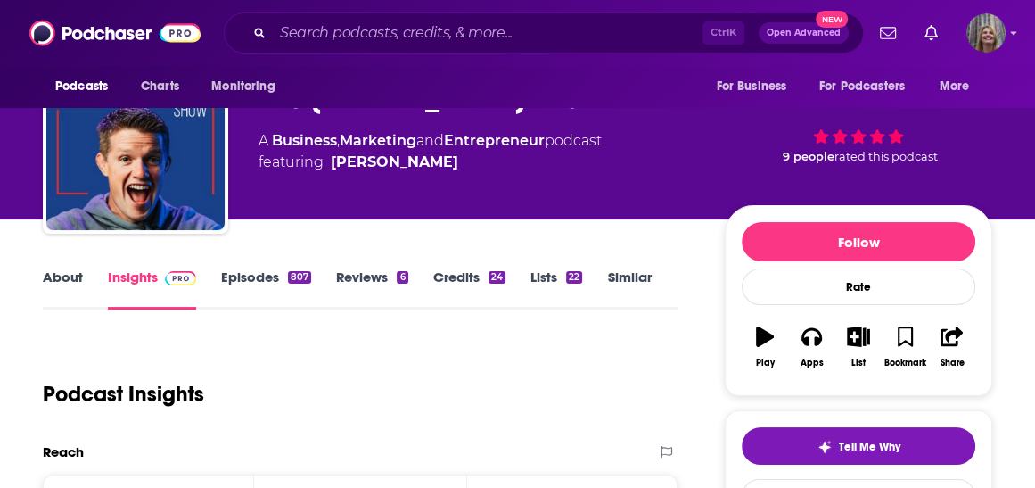
click at [284, 268] on link "Episodes 807" at bounding box center [266, 288] width 90 height 41
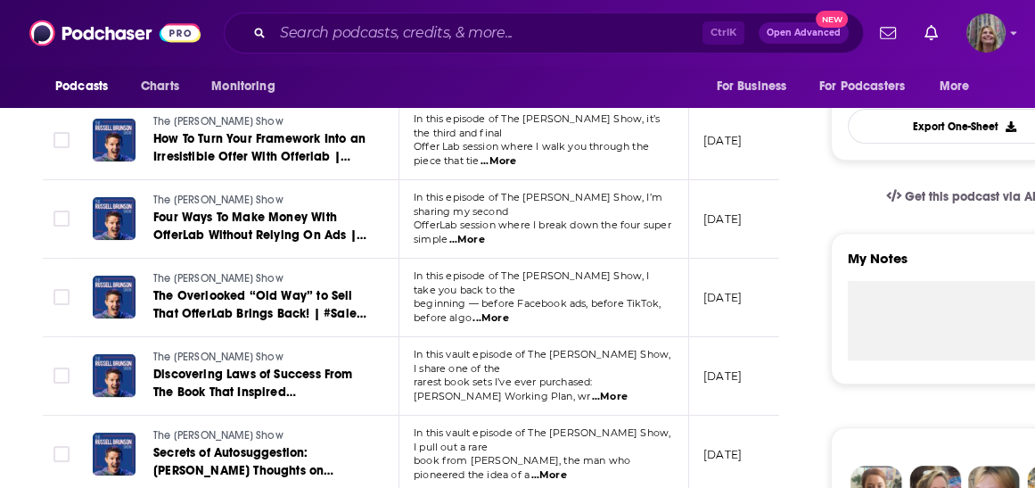
scroll to position [499, 0]
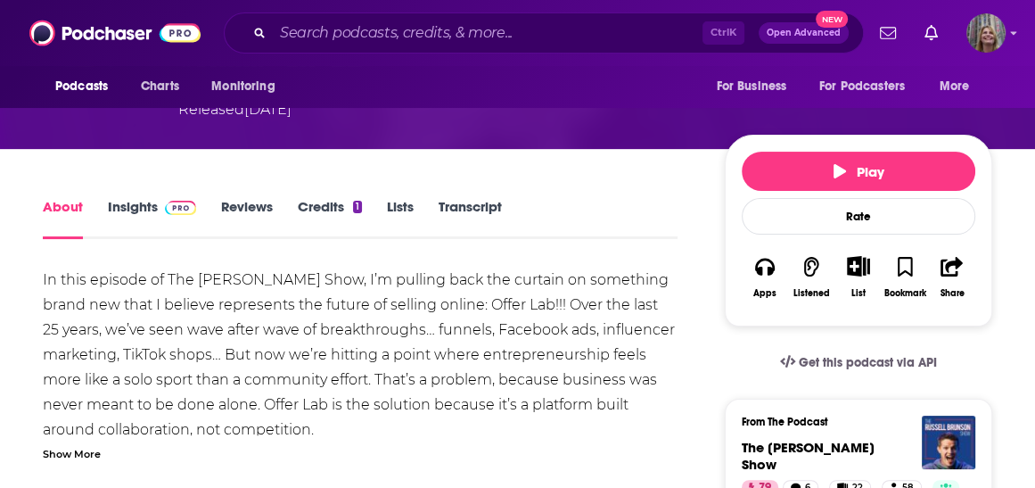
scroll to position [214, 0]
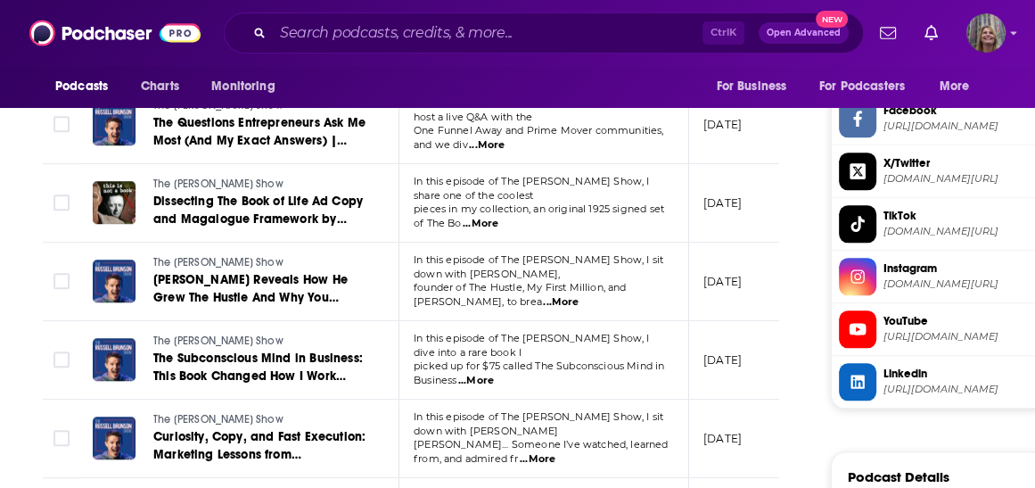
scroll to position [1569, 0]
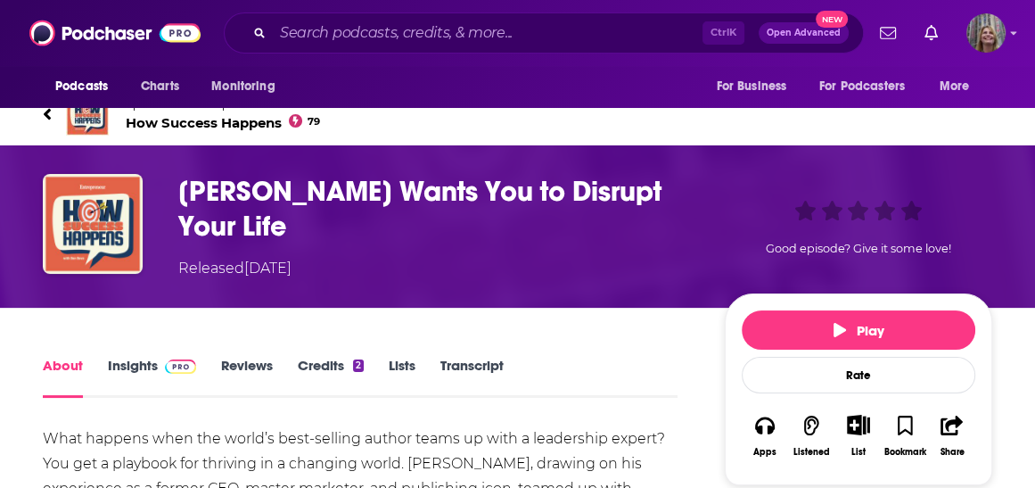
scroll to position [71, 0]
